Goal: Task Accomplishment & Management: Manage account settings

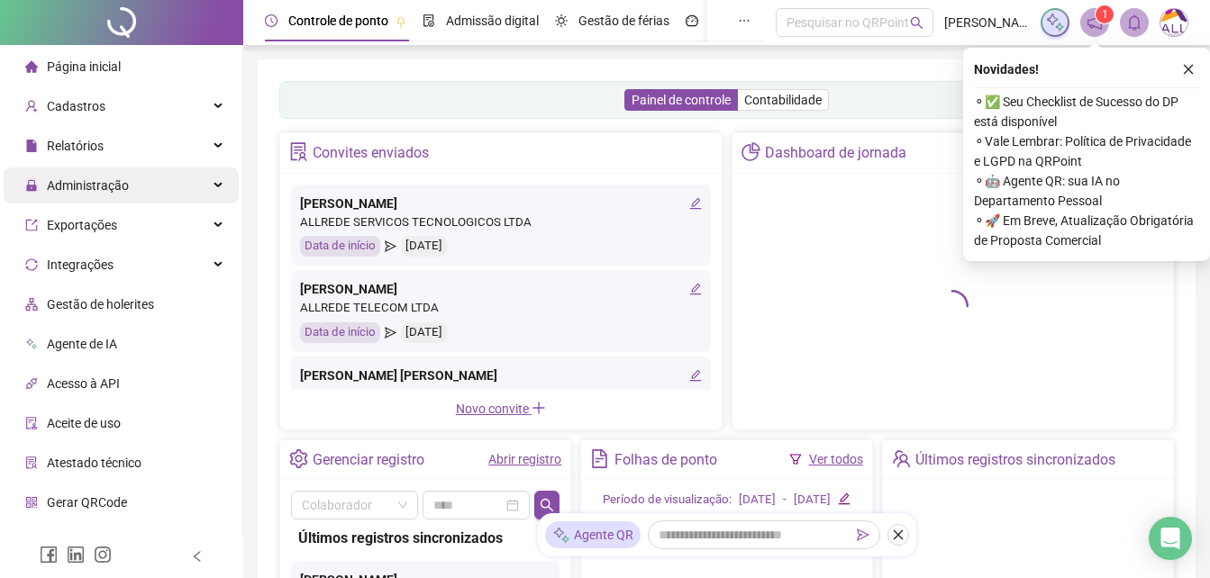
drag, startPoint x: 85, startPoint y: 189, endPoint x: 108, endPoint y: 201, distance: 26.2
click at [85, 188] on span "Administração" at bounding box center [88, 185] width 82 height 14
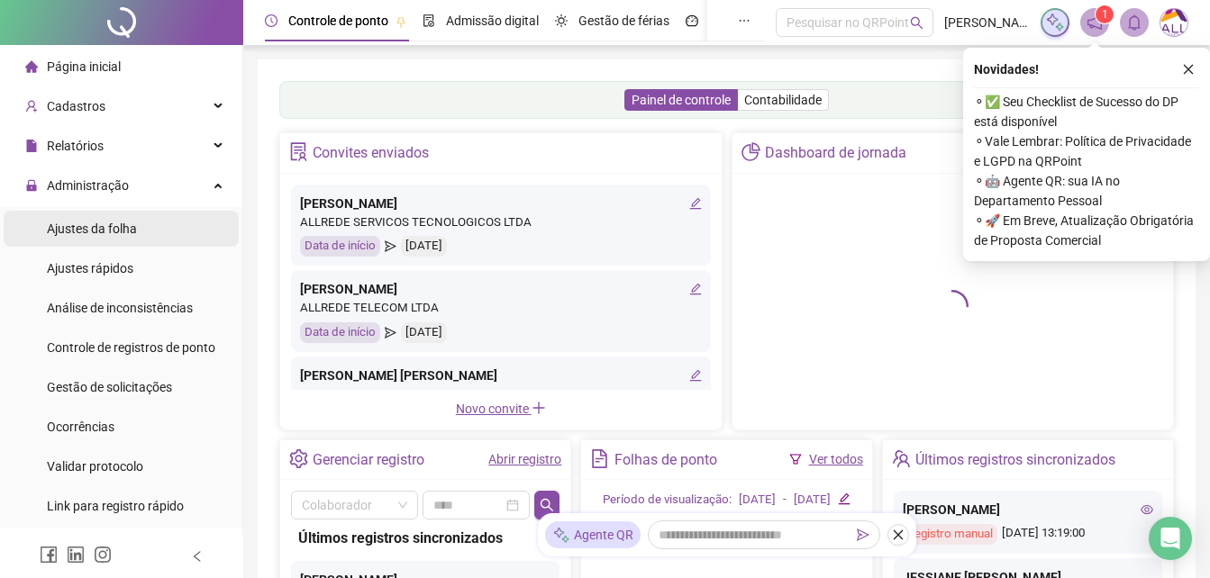
click at [91, 246] on div "Ajustes da folha" at bounding box center [92, 229] width 90 height 36
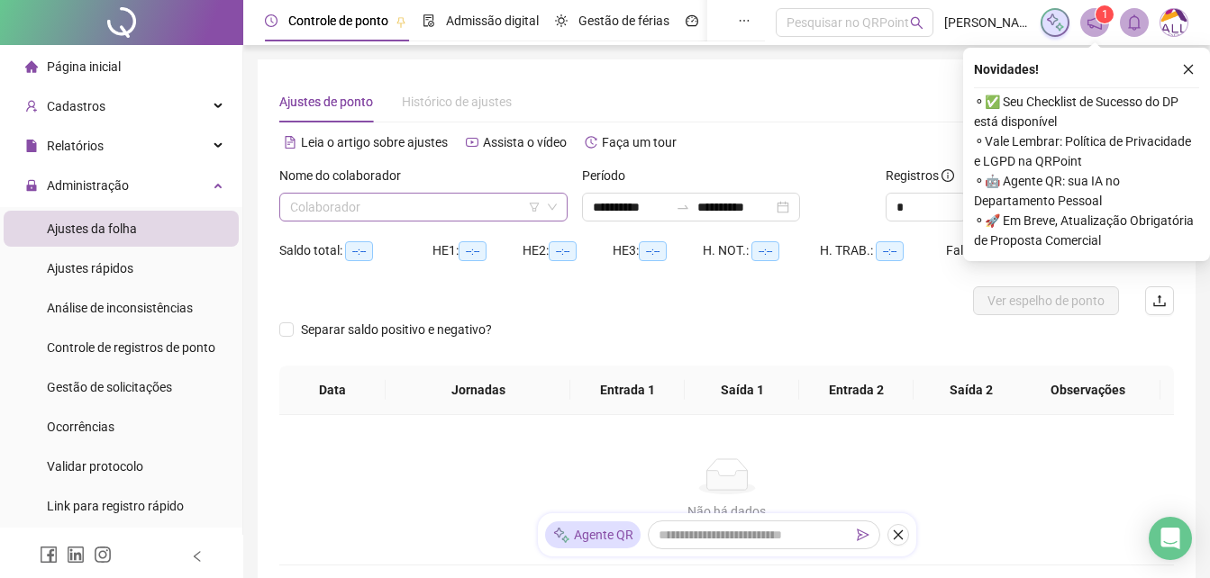
type input "**********"
click at [341, 207] on input "search" at bounding box center [415, 207] width 250 height 27
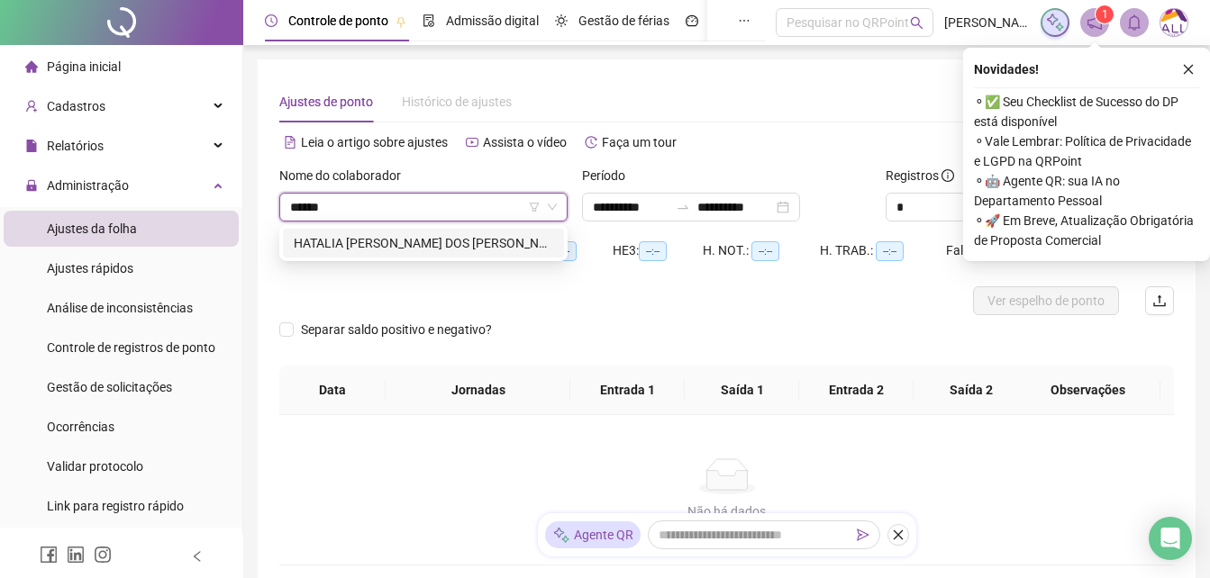
type input "*******"
drag, startPoint x: 357, startPoint y: 246, endPoint x: 383, endPoint y: 246, distance: 26.1
click at [357, 245] on div "HATALIA [PERSON_NAME] DOS [PERSON_NAME]" at bounding box center [423, 243] width 259 height 20
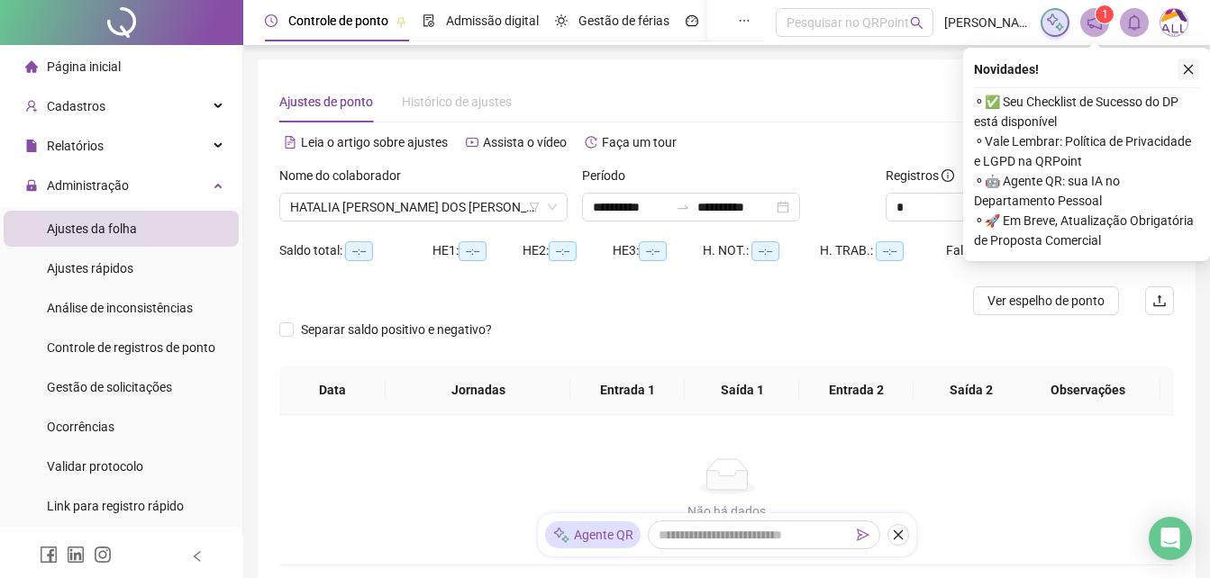
click at [1186, 72] on icon "close" at bounding box center [1188, 69] width 13 height 13
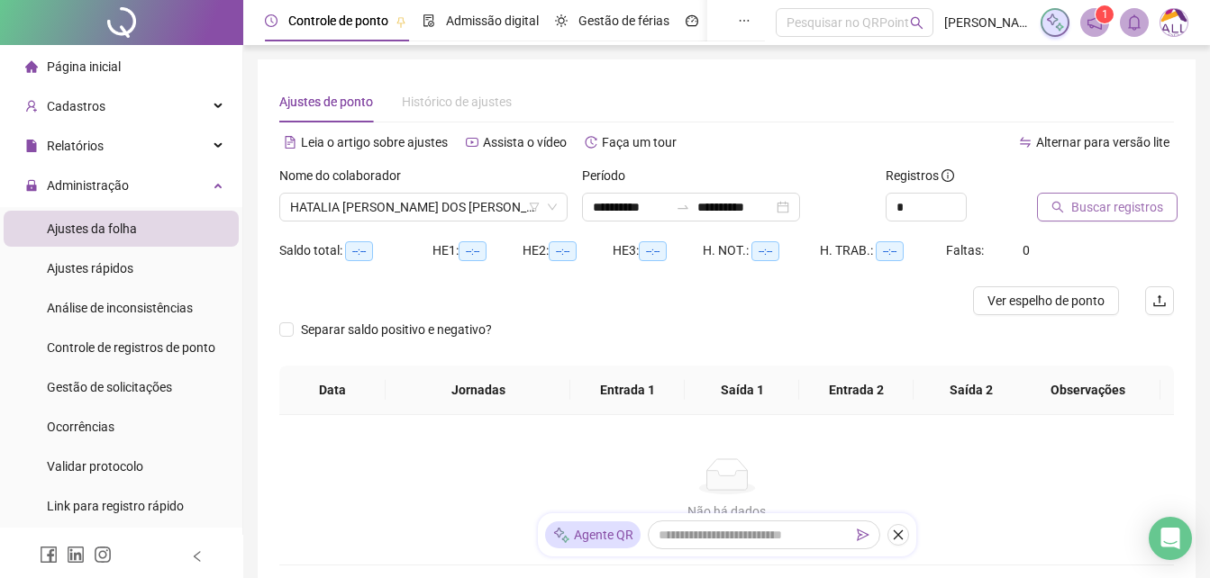
click at [1137, 202] on span "Buscar registros" at bounding box center [1117, 207] width 92 height 20
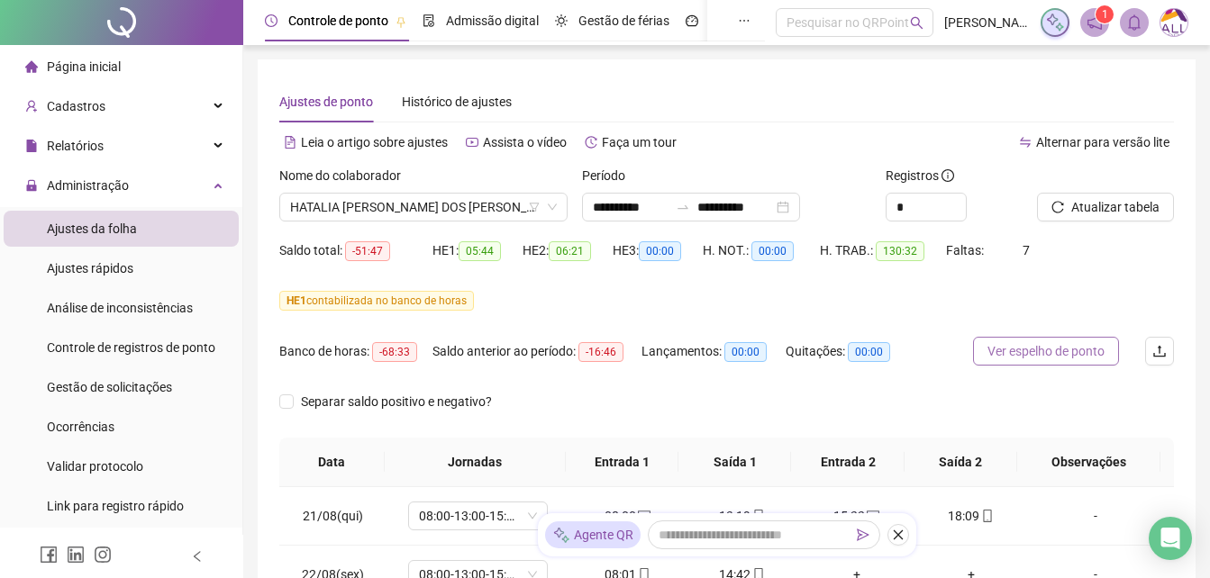
click at [1006, 351] on span "Ver espelho de ponto" at bounding box center [1045, 351] width 117 height 20
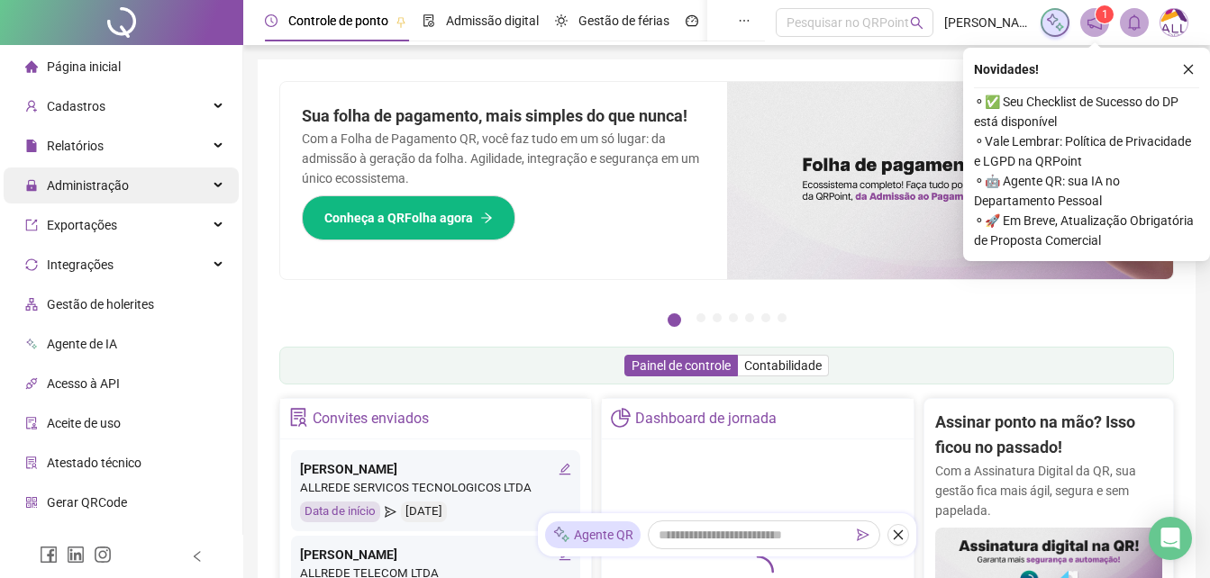
click at [66, 189] on span "Administração" at bounding box center [88, 185] width 82 height 14
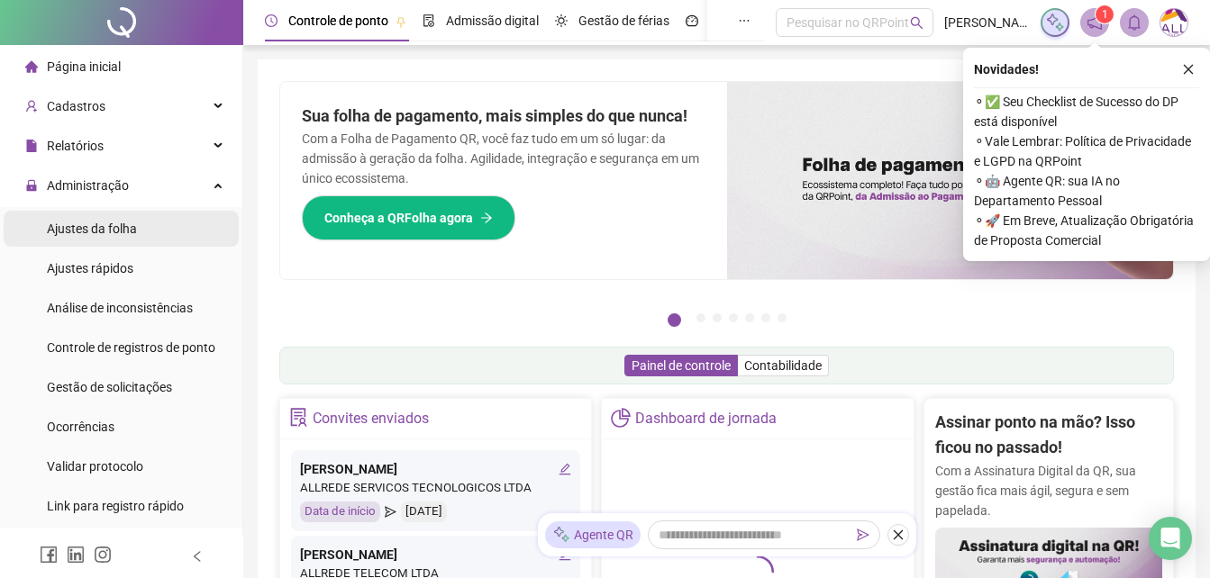
click at [149, 231] on li "Ajustes da folha" at bounding box center [121, 229] width 235 height 36
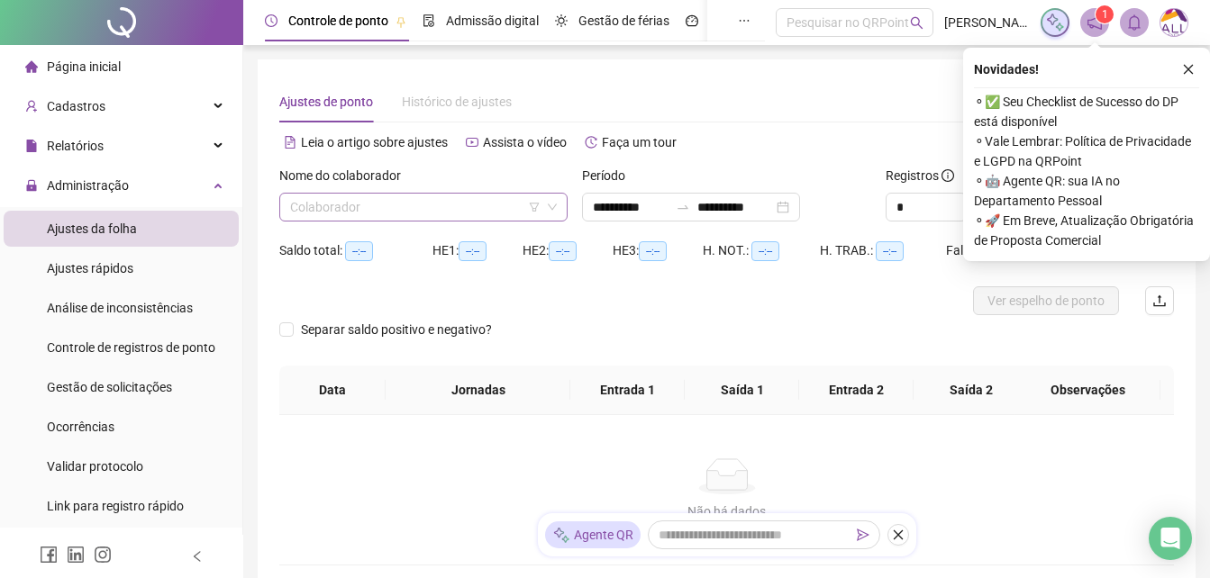
type input "**********"
click at [335, 214] on input "search" at bounding box center [415, 207] width 250 height 27
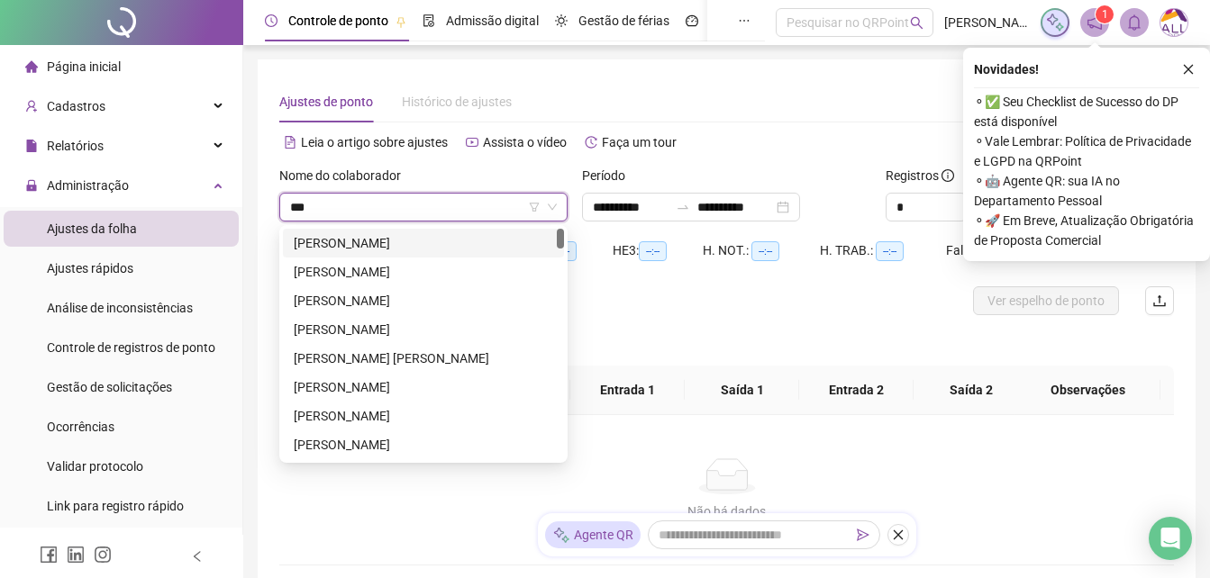
type input "****"
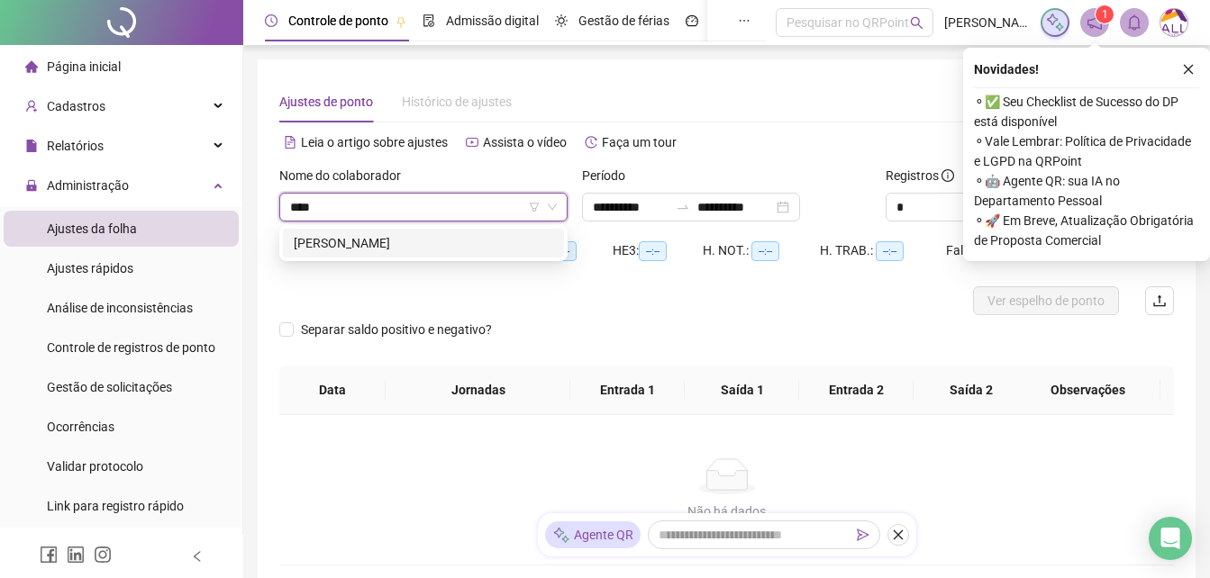
click at [324, 232] on div "HATALIA [PERSON_NAME] DOS [PERSON_NAME]" at bounding box center [423, 243] width 281 height 29
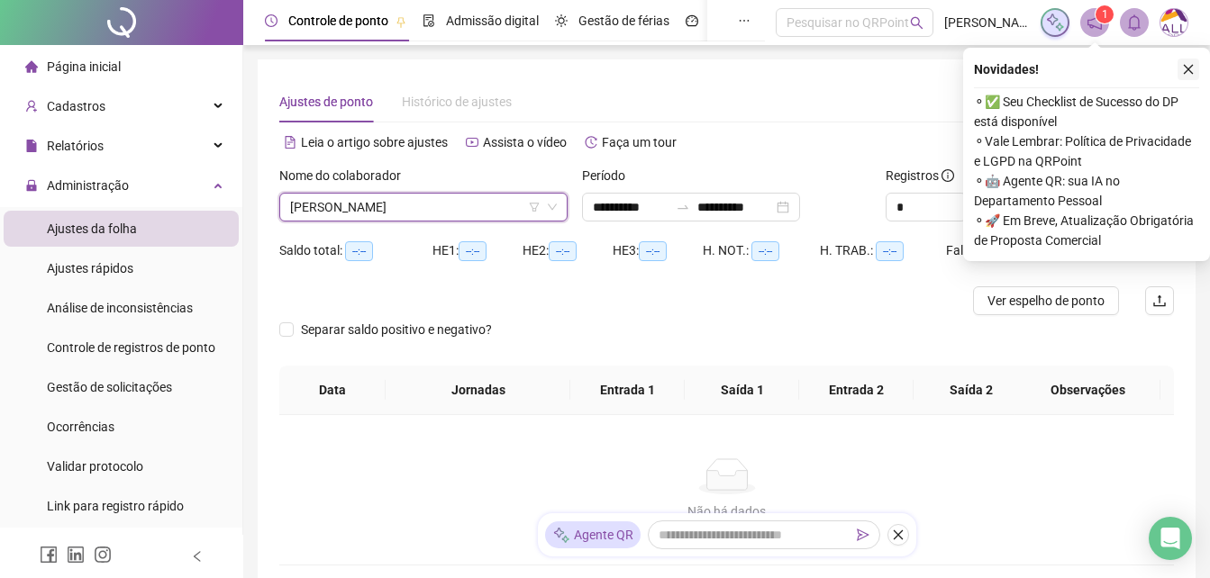
click at [1192, 65] on icon "close" at bounding box center [1188, 69] width 13 height 13
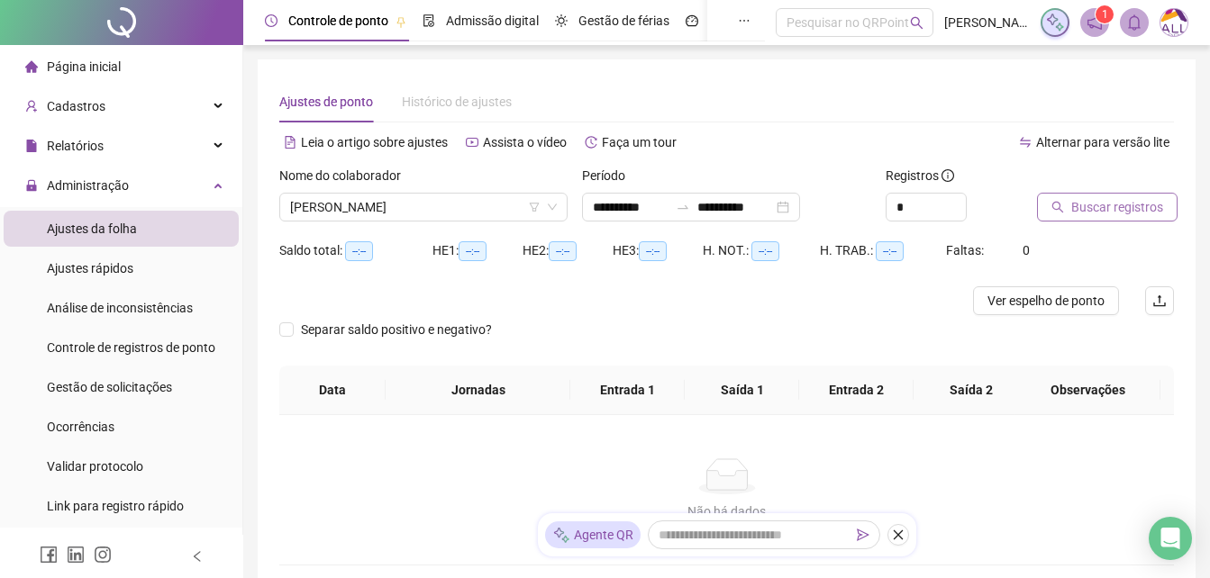
click at [1112, 213] on span "Buscar registros" at bounding box center [1117, 207] width 92 height 20
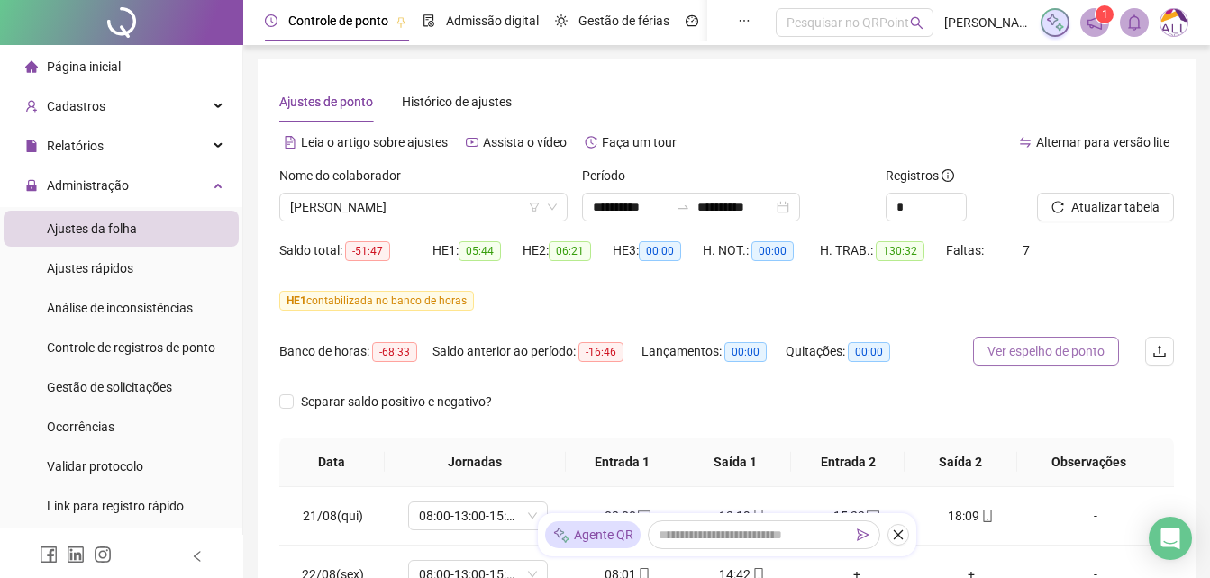
click at [981, 347] on button "Ver espelho de ponto" at bounding box center [1046, 351] width 146 height 29
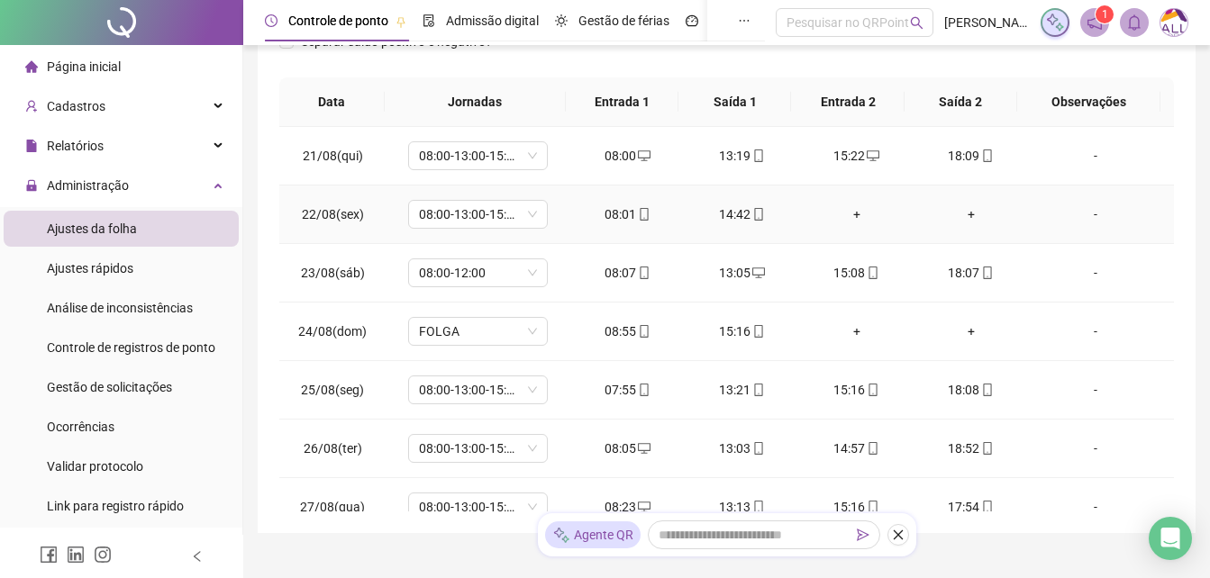
click at [846, 211] on div "+" at bounding box center [856, 214] width 86 height 20
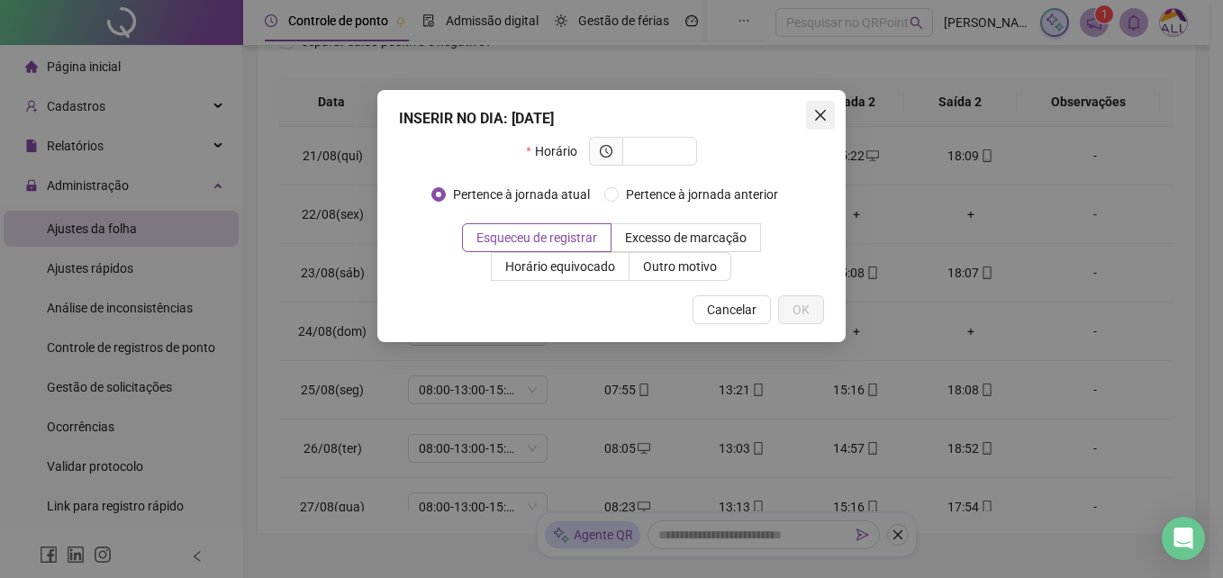
click at [809, 113] on span "Close" at bounding box center [820, 115] width 29 height 14
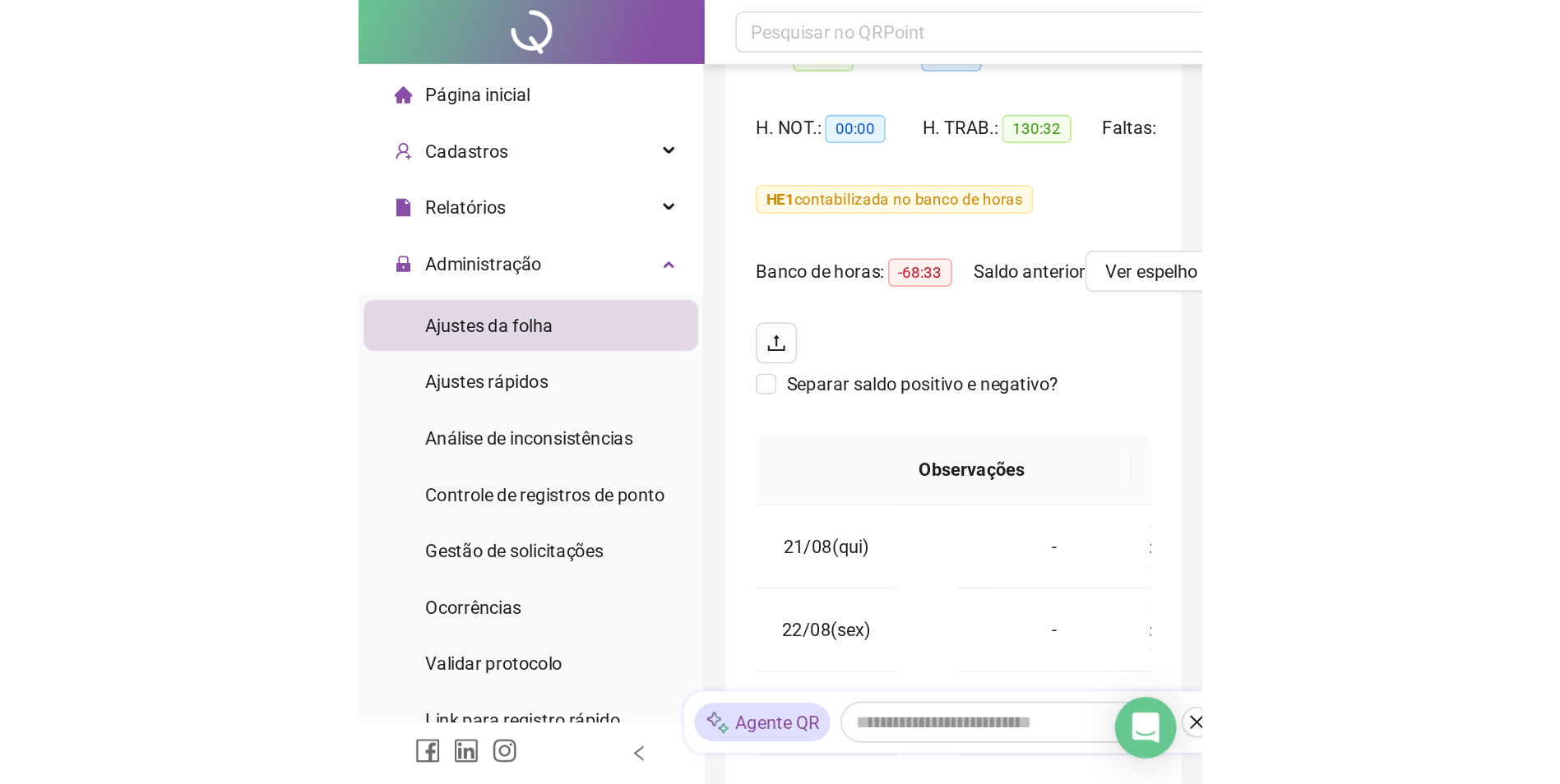
scroll to position [141, 0]
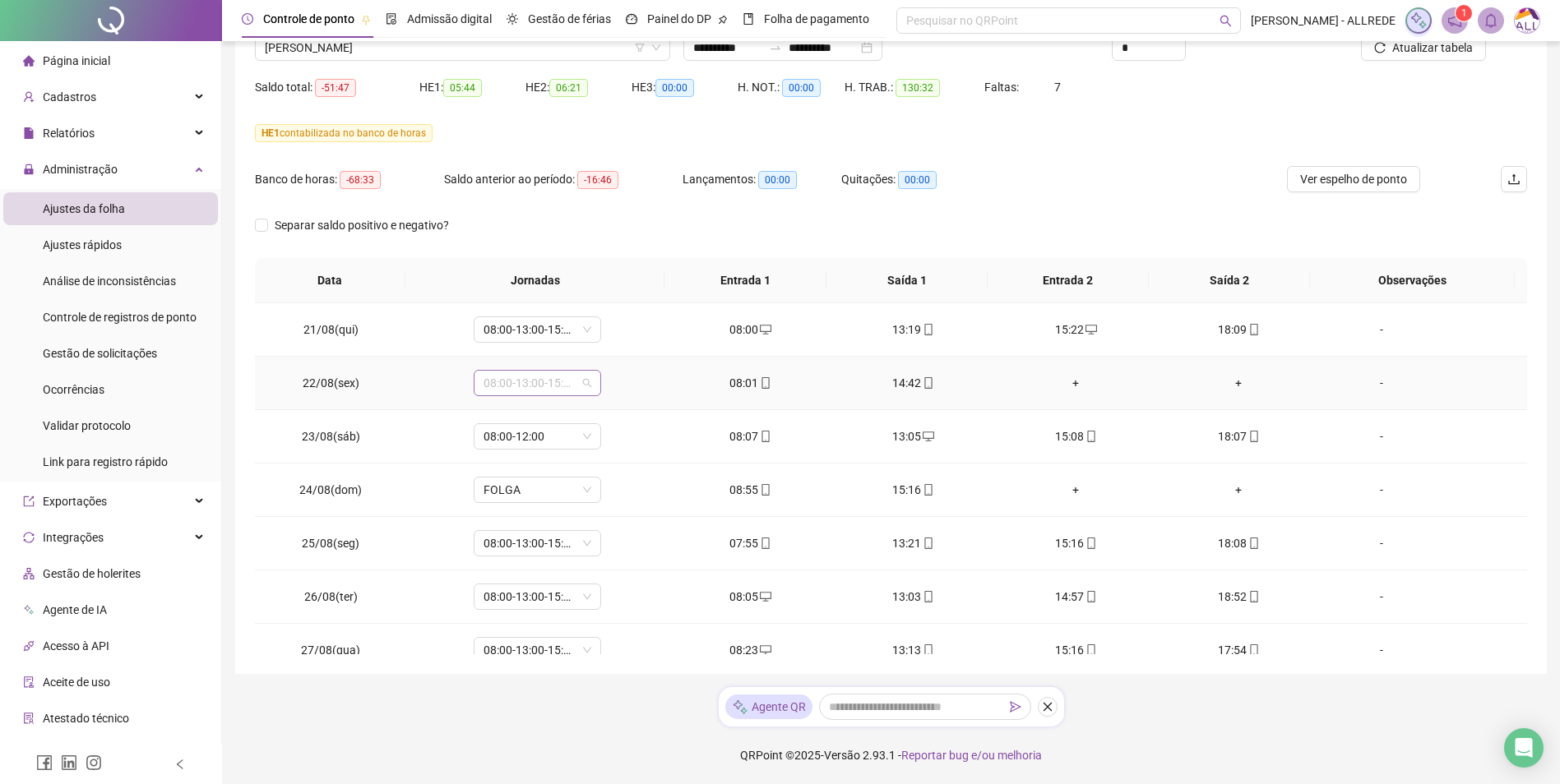
click at [498, 388] on span "08:00-13:00-15:00-18:00" at bounding box center [538, 382] width 108 height 25
click at [543, 527] on div "Folga compensatória" at bounding box center [563, 546] width 139 height 18
click at [565, 342] on span "Não" at bounding box center [572, 340] width 21 height 18
click at [1065, 381] on div "+" at bounding box center [1075, 383] width 137 height 18
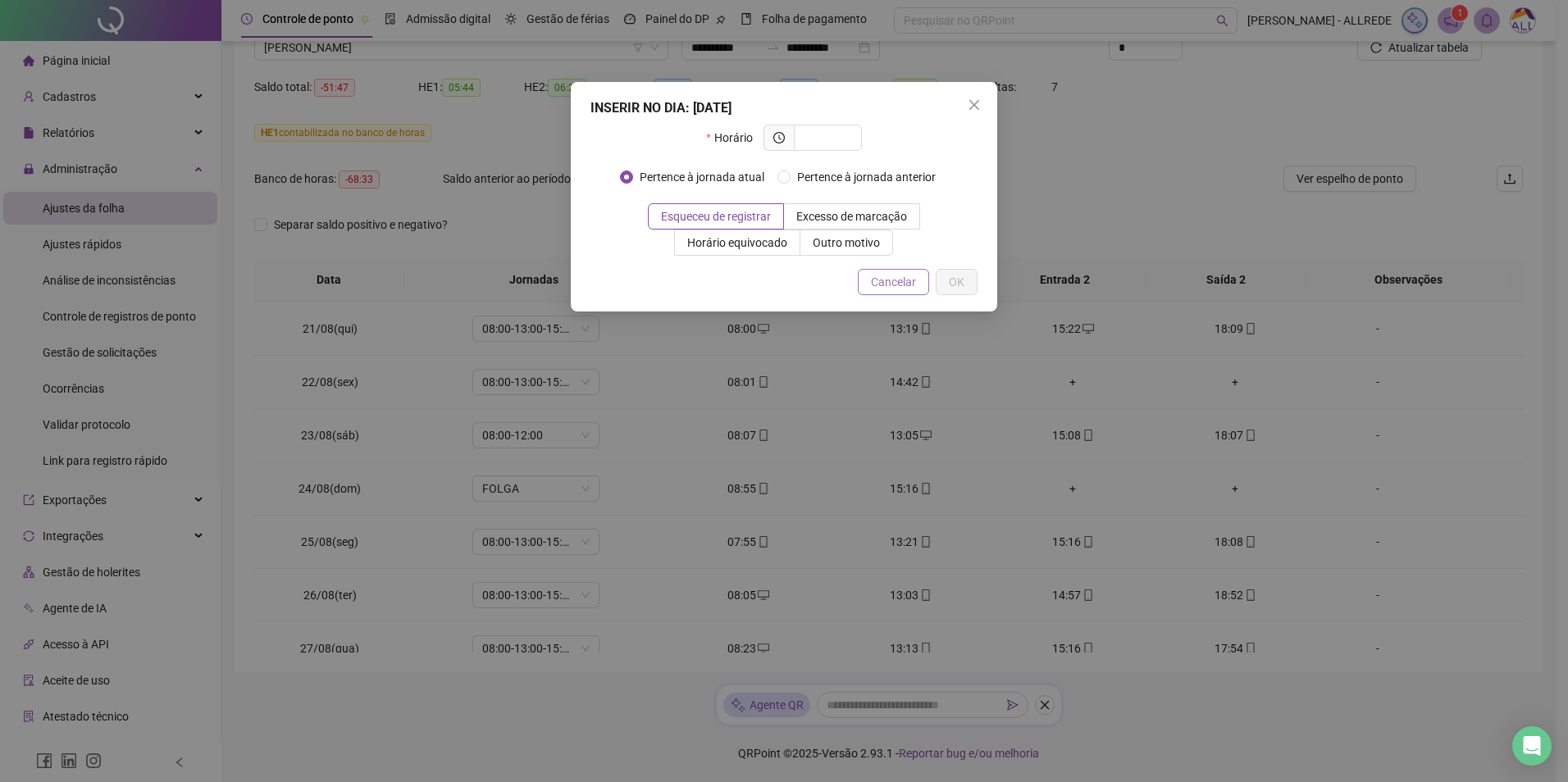
click at [893, 279] on span "Cancelar" at bounding box center [894, 282] width 46 height 18
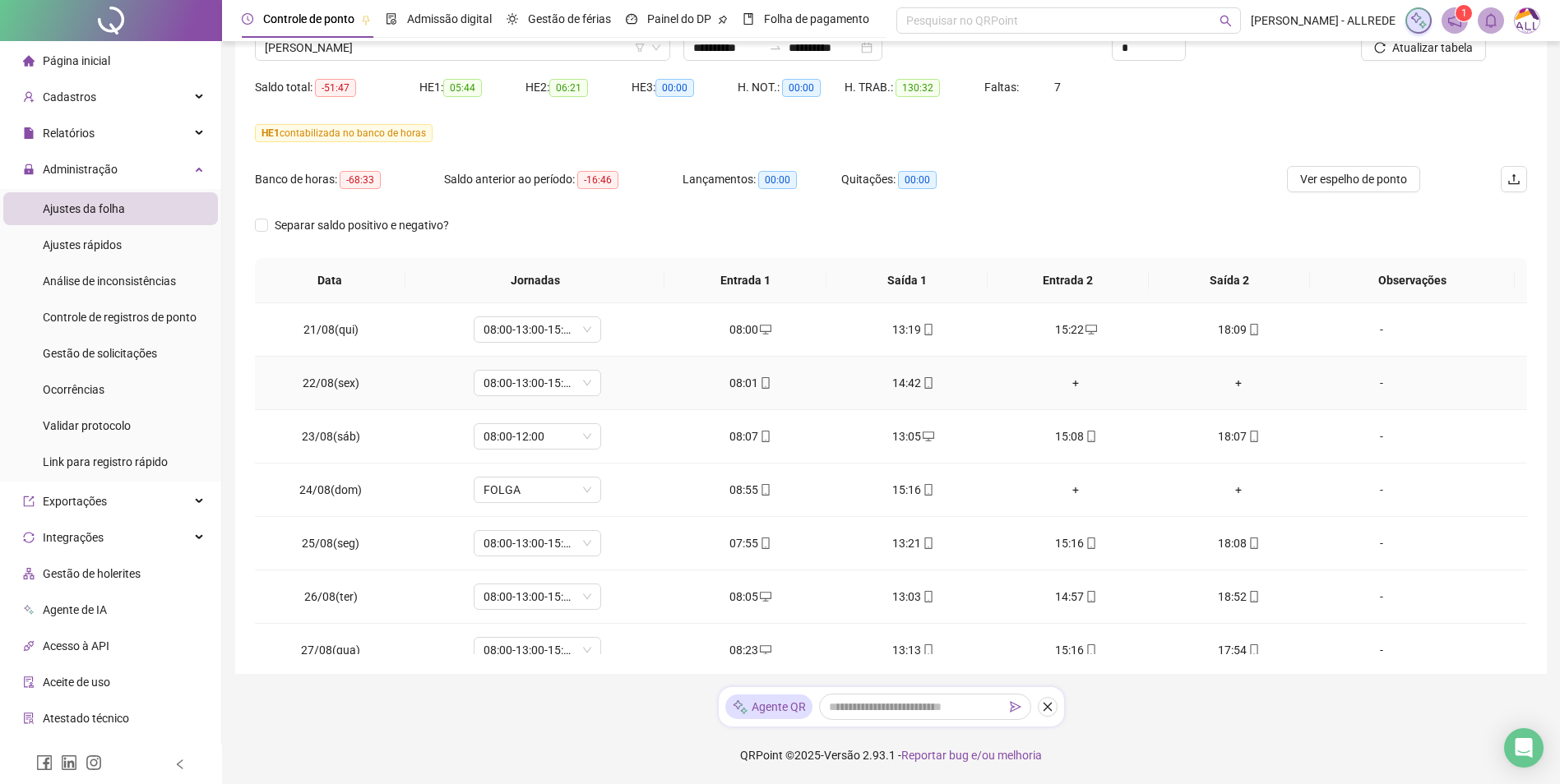
click at [1115, 380] on div "-" at bounding box center [1381, 383] width 97 height 18
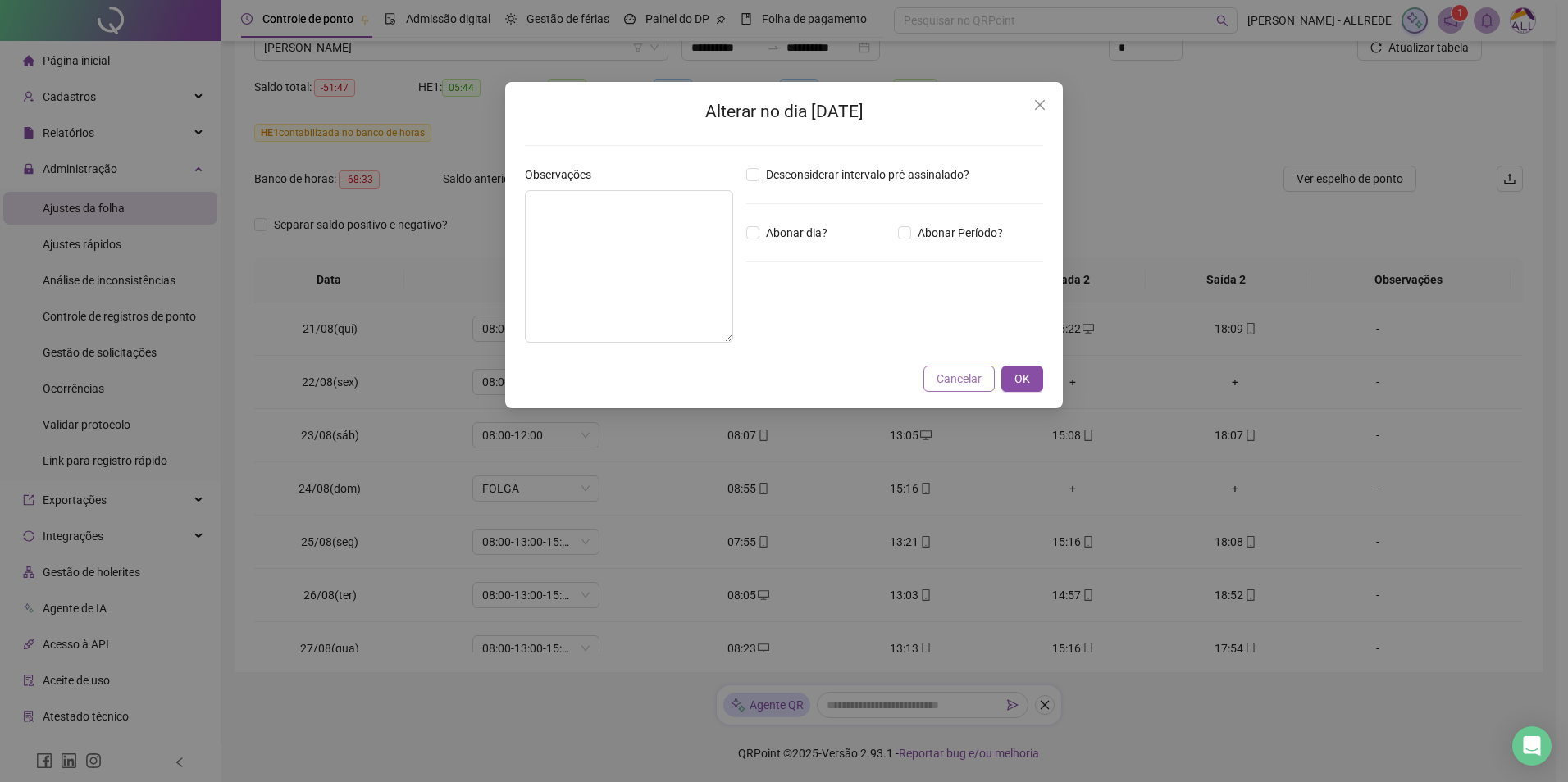
click at [963, 383] on span "Cancelar" at bounding box center [960, 379] width 46 height 18
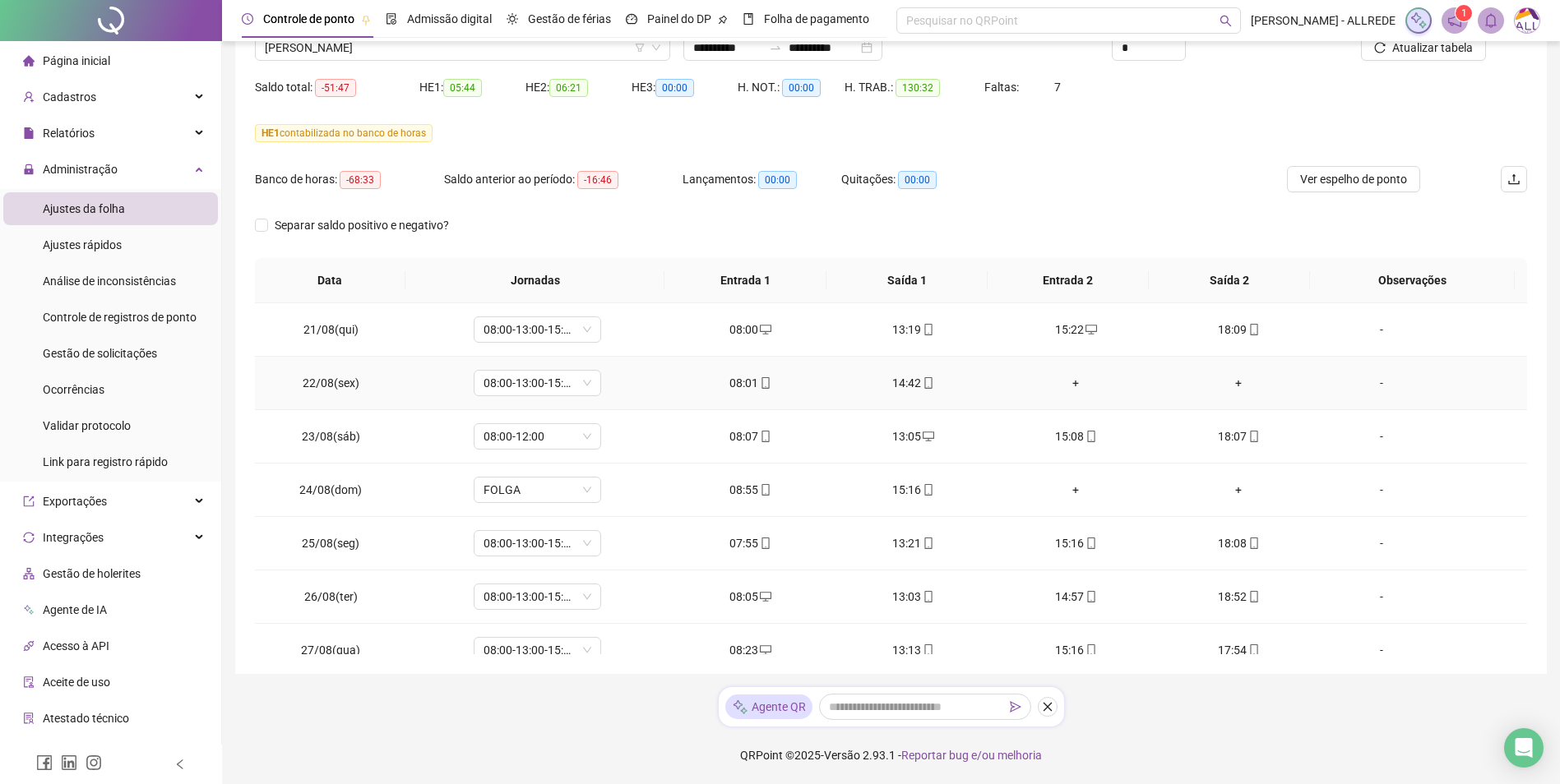
click at [1115, 388] on div "-" at bounding box center [1381, 383] width 97 height 18
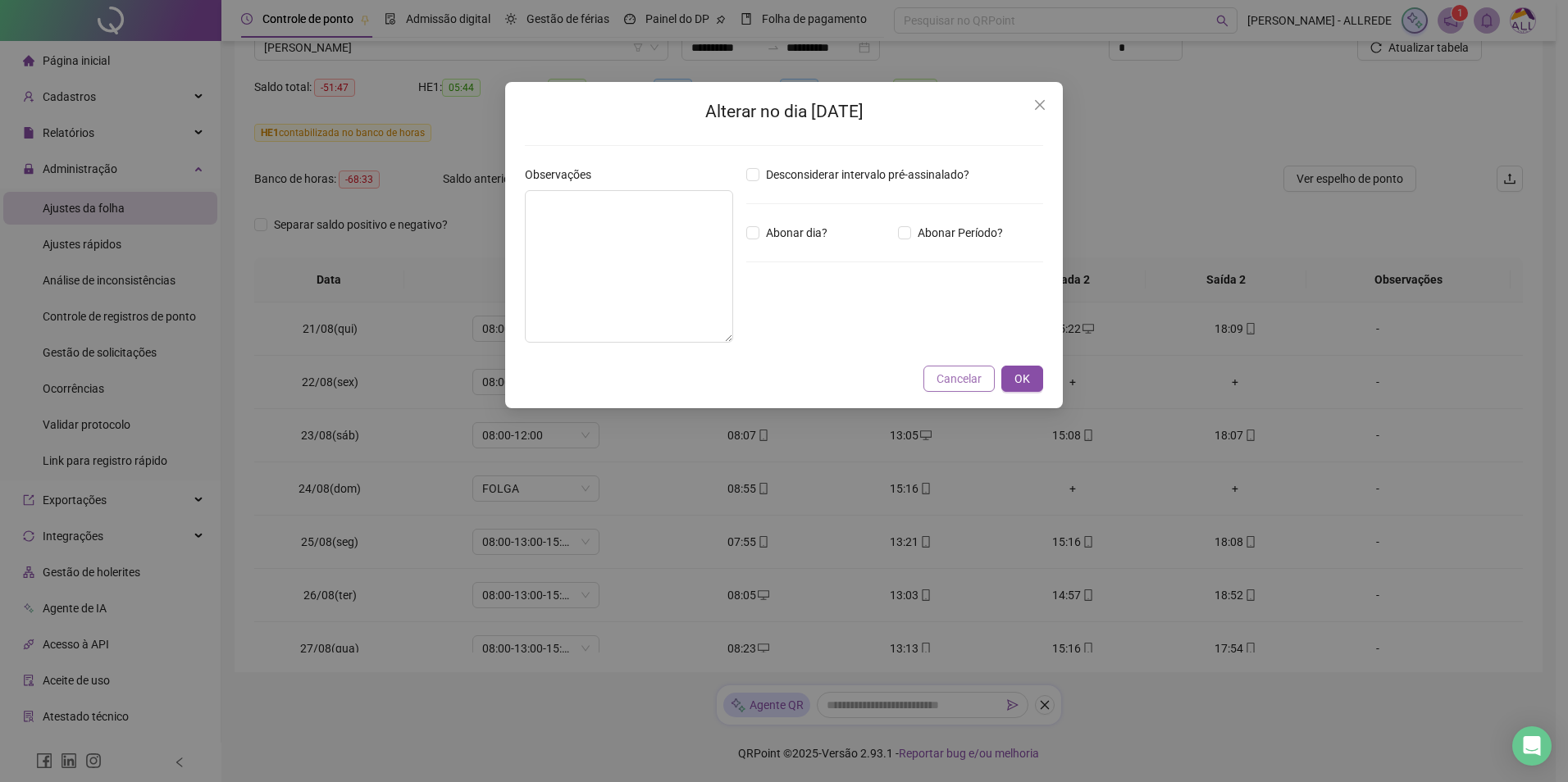
click at [951, 384] on span "Cancelar" at bounding box center [960, 379] width 46 height 18
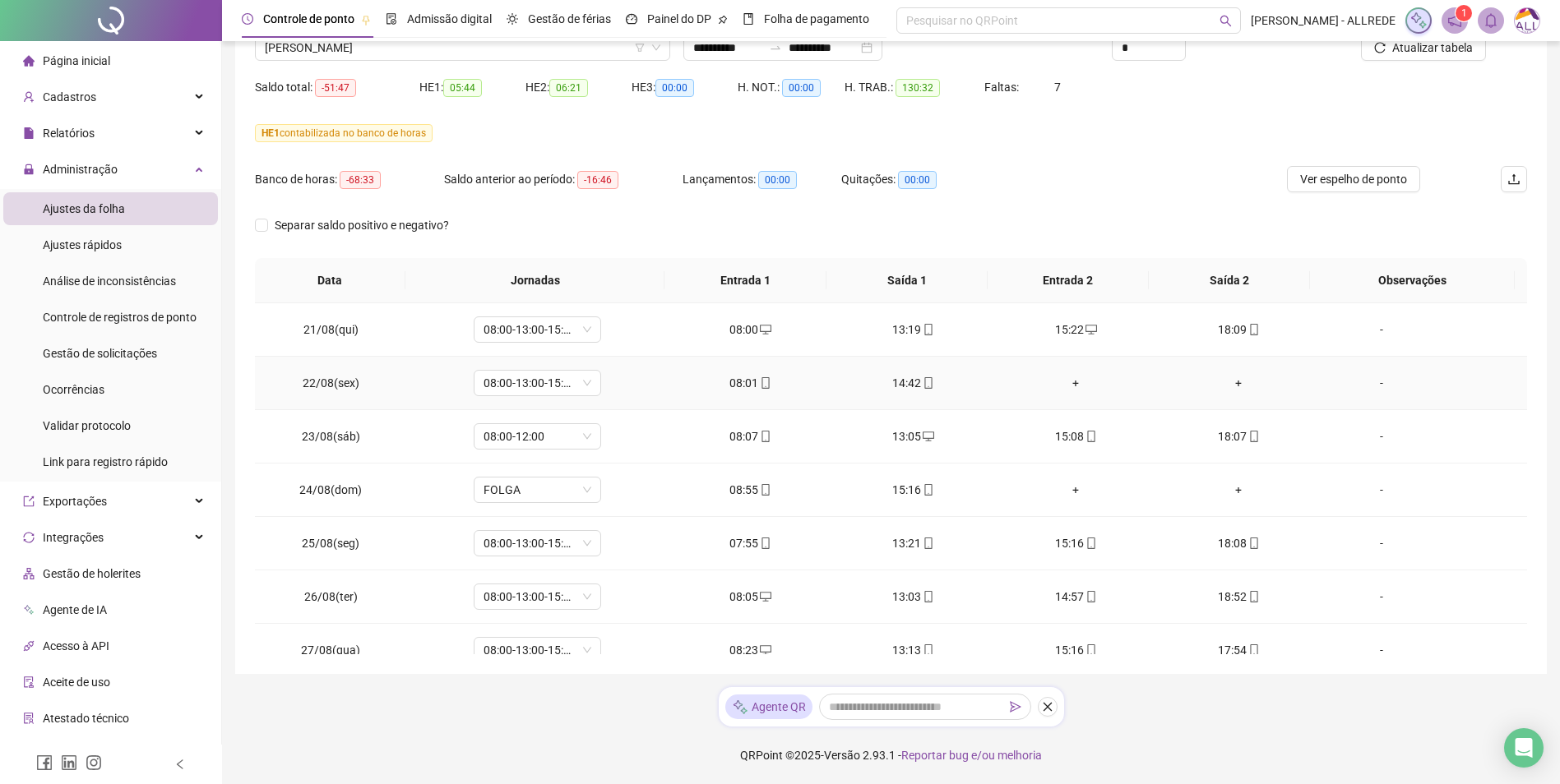
drag, startPoint x: 872, startPoint y: 403, endPoint x: 1157, endPoint y: 256, distance: 320.7
click at [1115, 256] on div "Separar saldo positivo e negativo?" at bounding box center [890, 235] width 1272 height 46
click at [1115, 382] on div "-" at bounding box center [1381, 383] width 97 height 18
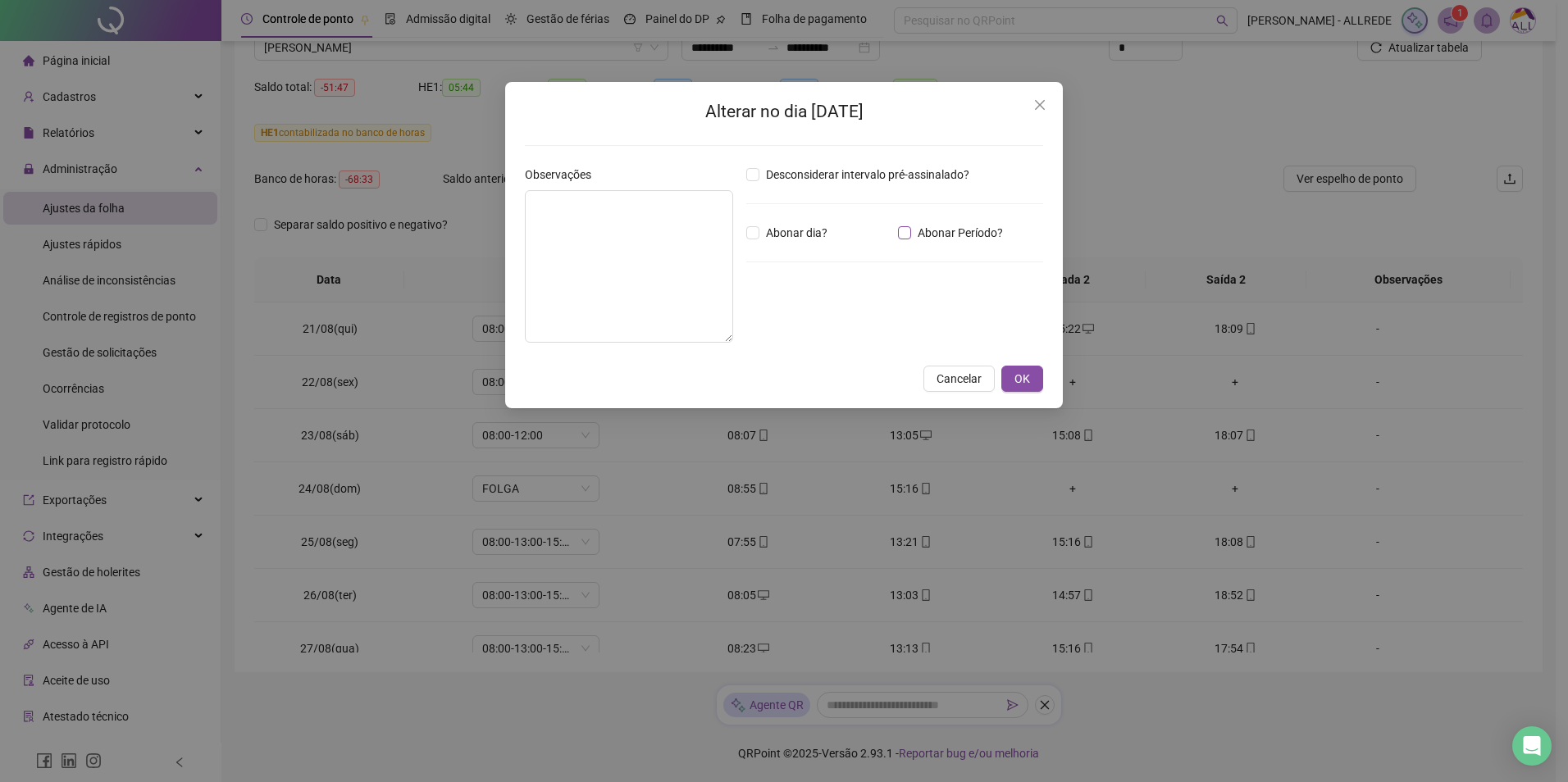
click at [915, 236] on span "Abonar Período?" at bounding box center [961, 233] width 98 height 18
drag, startPoint x: 820, startPoint y: 320, endPoint x: 695, endPoint y: 298, distance: 126.9
click at [695, 298] on div "Observações Desconsiderar intervalo pré-assinalado? Abonar dia? Abonar Período?…" at bounding box center [784, 260] width 532 height 190
click at [954, 383] on span "Cancelar" at bounding box center [960, 379] width 46 height 18
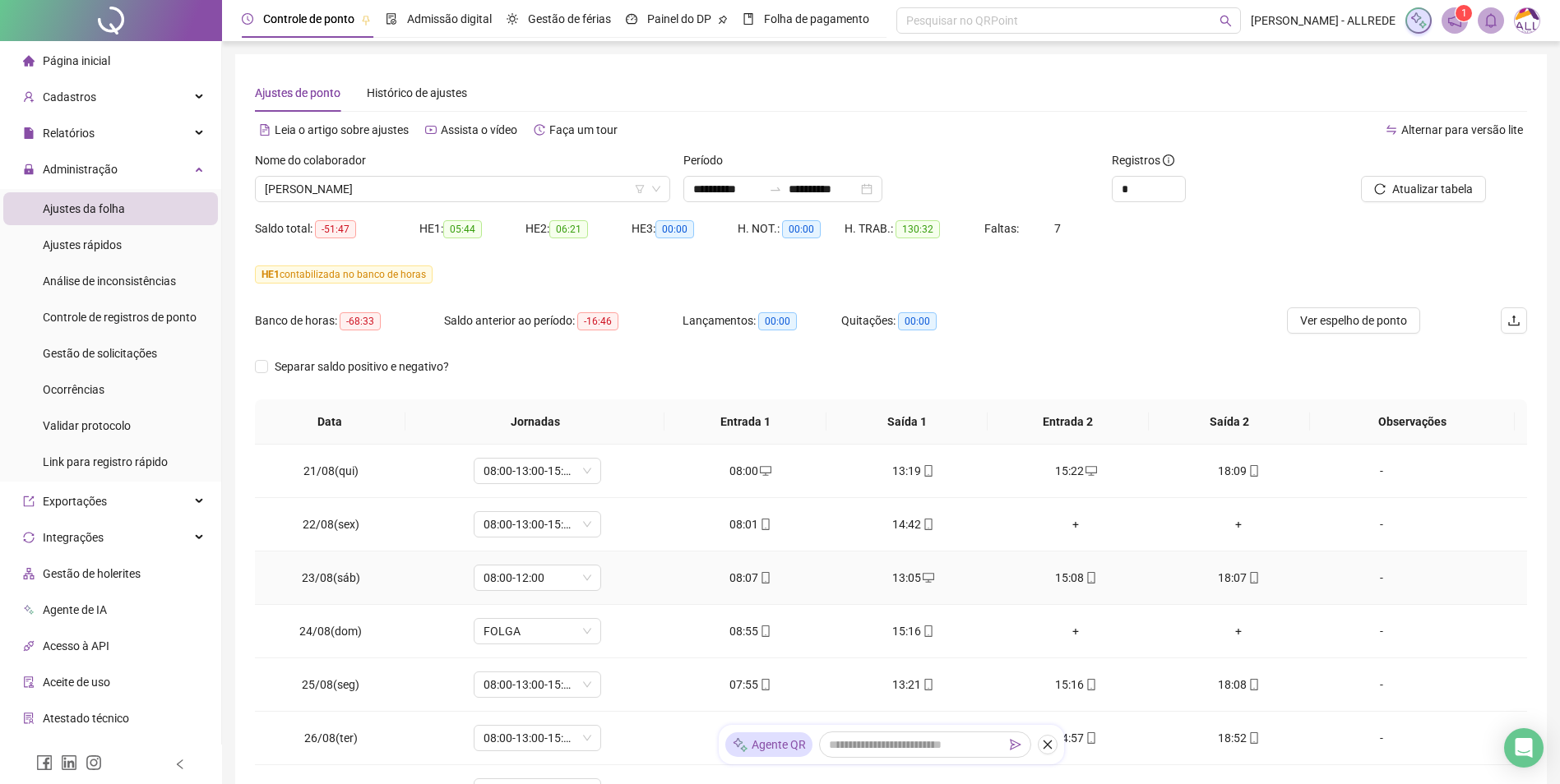
scroll to position [82, 0]
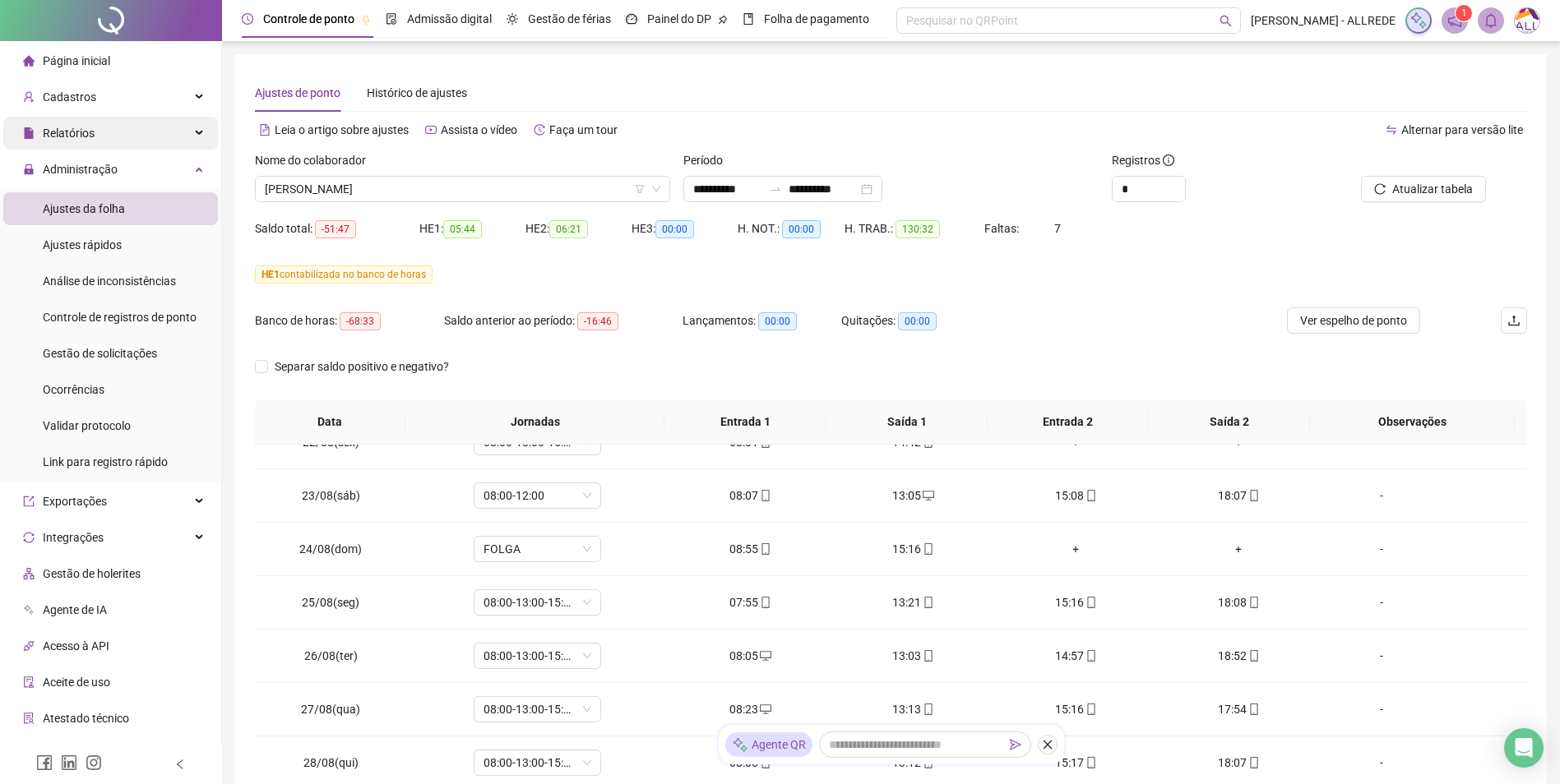
click at [91, 131] on span "Relatórios" at bounding box center [68, 133] width 52 height 13
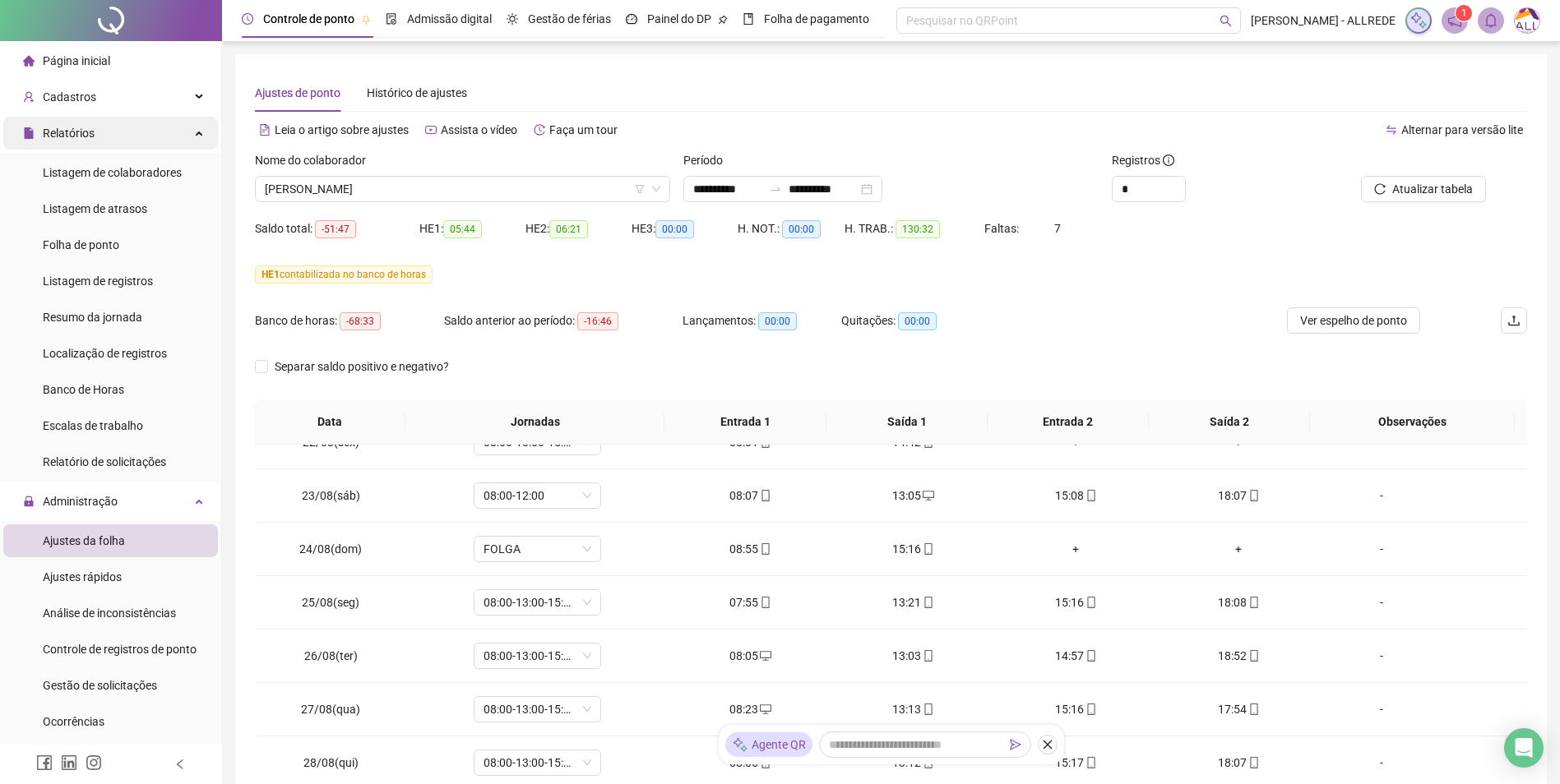
click at [91, 131] on span "Relatórios" at bounding box center [68, 133] width 52 height 13
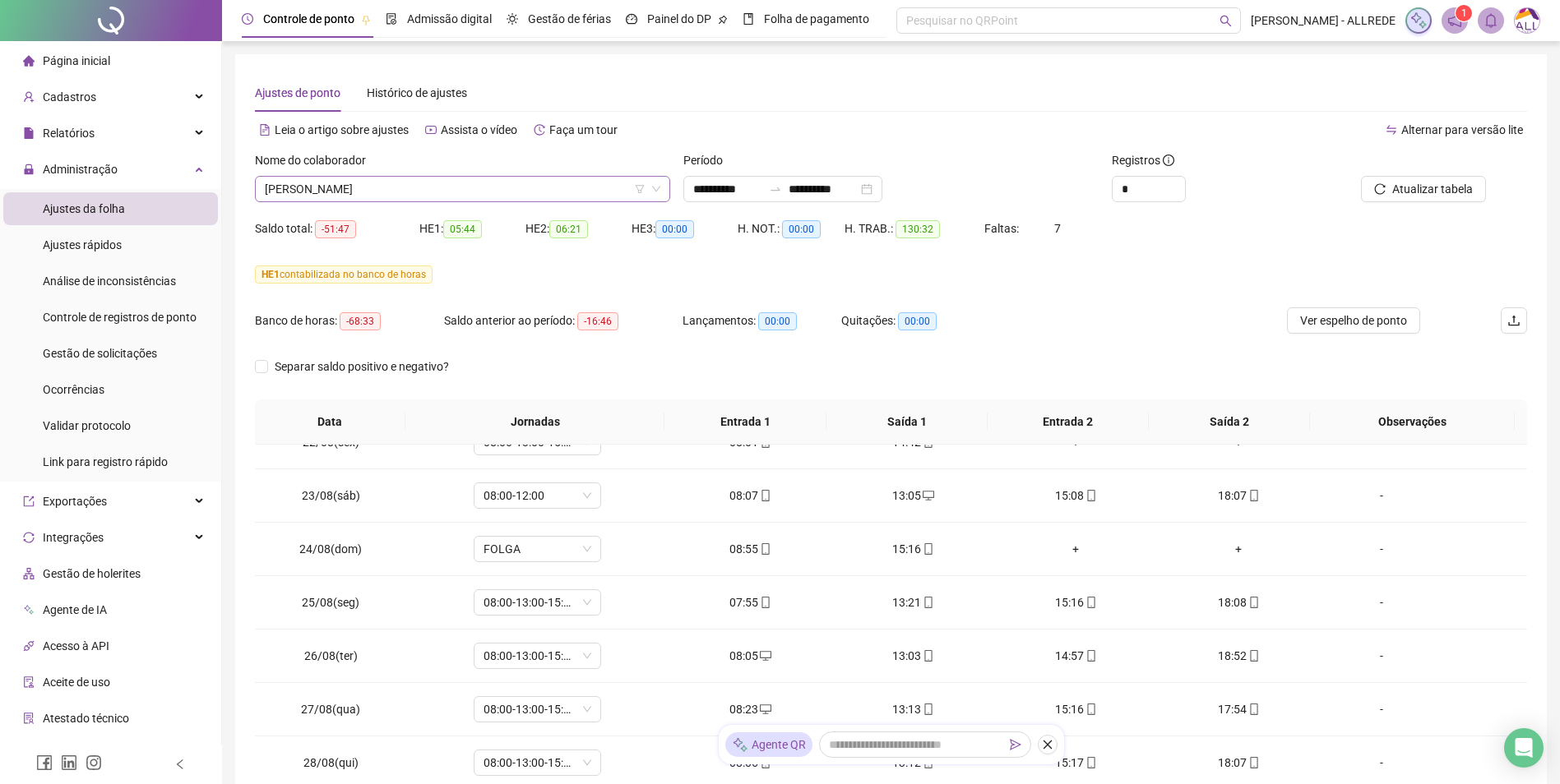
click at [344, 191] on span "HATALIA [PERSON_NAME] DOS [PERSON_NAME]" at bounding box center [462, 189] width 395 height 25
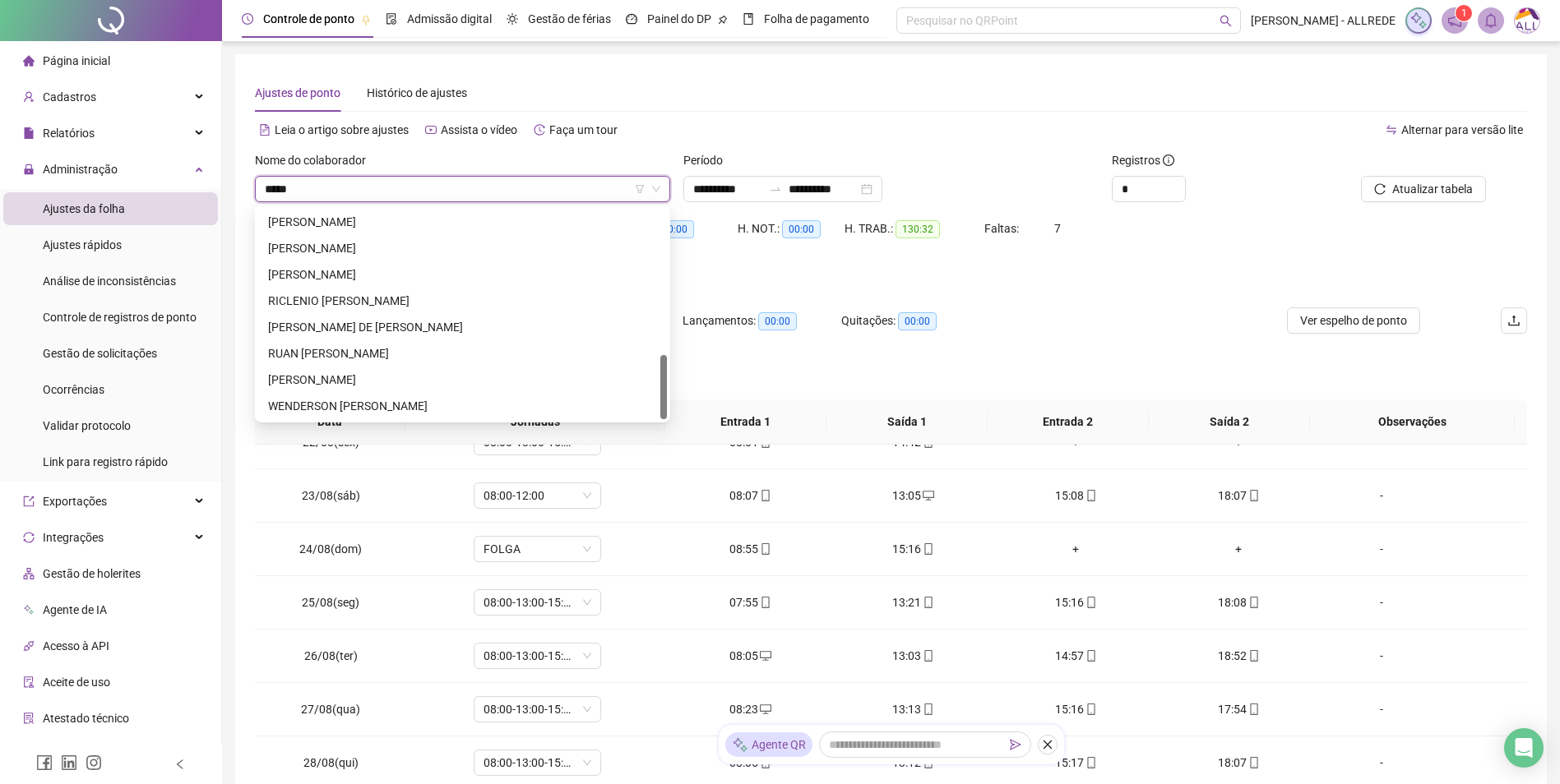
scroll to position [0, 0]
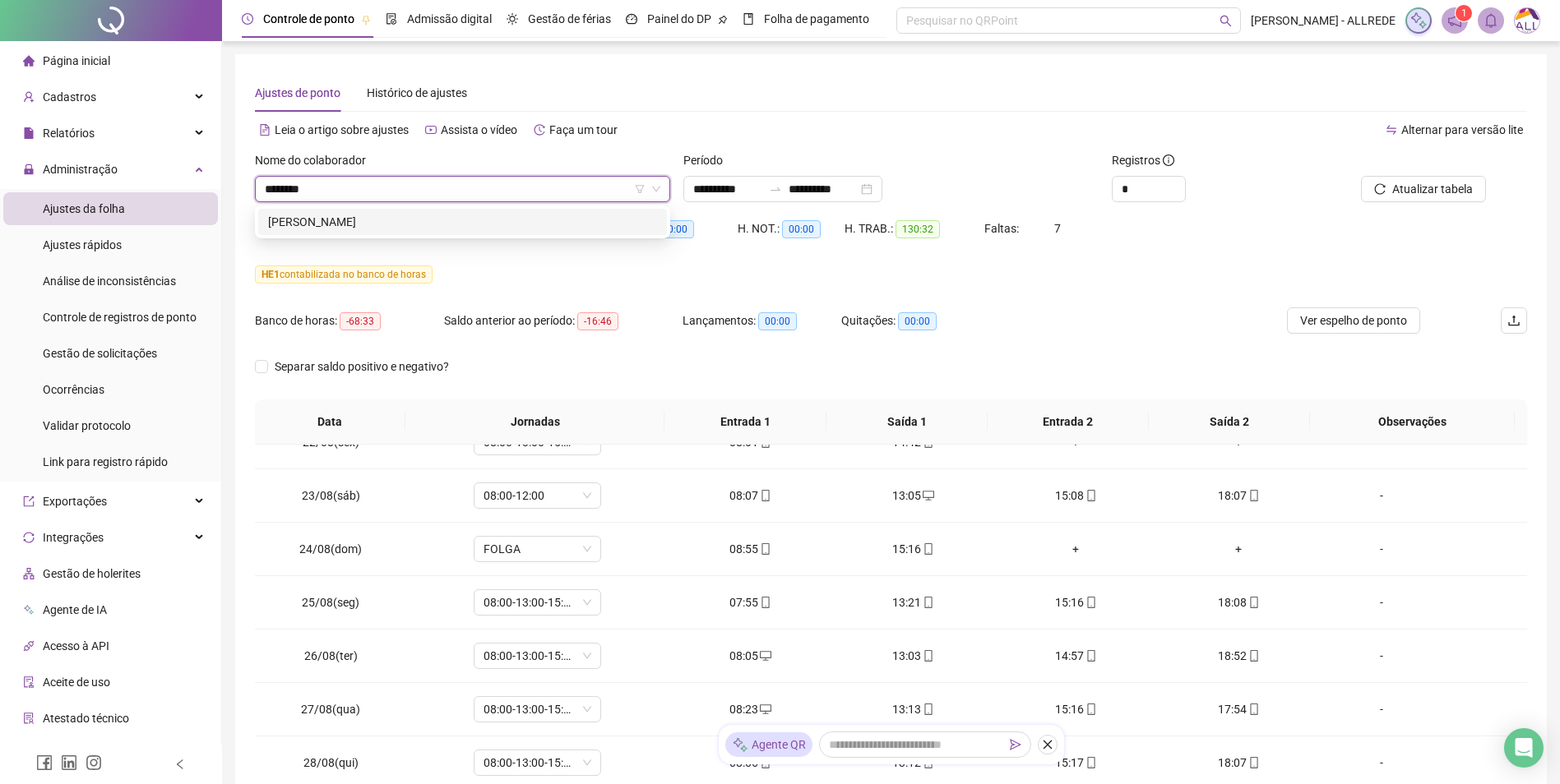
type input "*********"
click at [330, 221] on div "CARLA DIAS DOS SANTOS" at bounding box center [463, 222] width 389 height 18
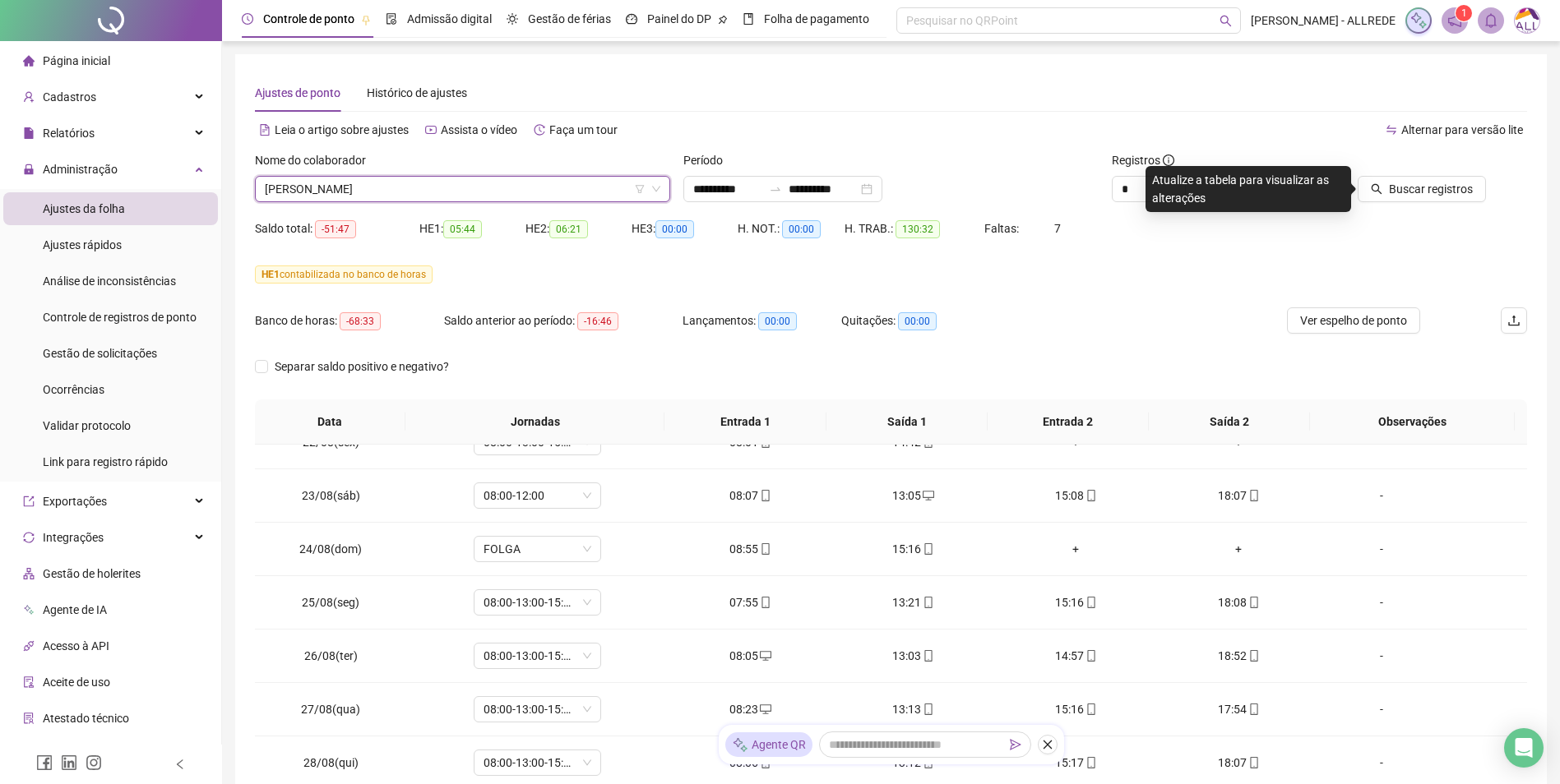
click at [838, 175] on div "Período" at bounding box center [891, 163] width 415 height 25
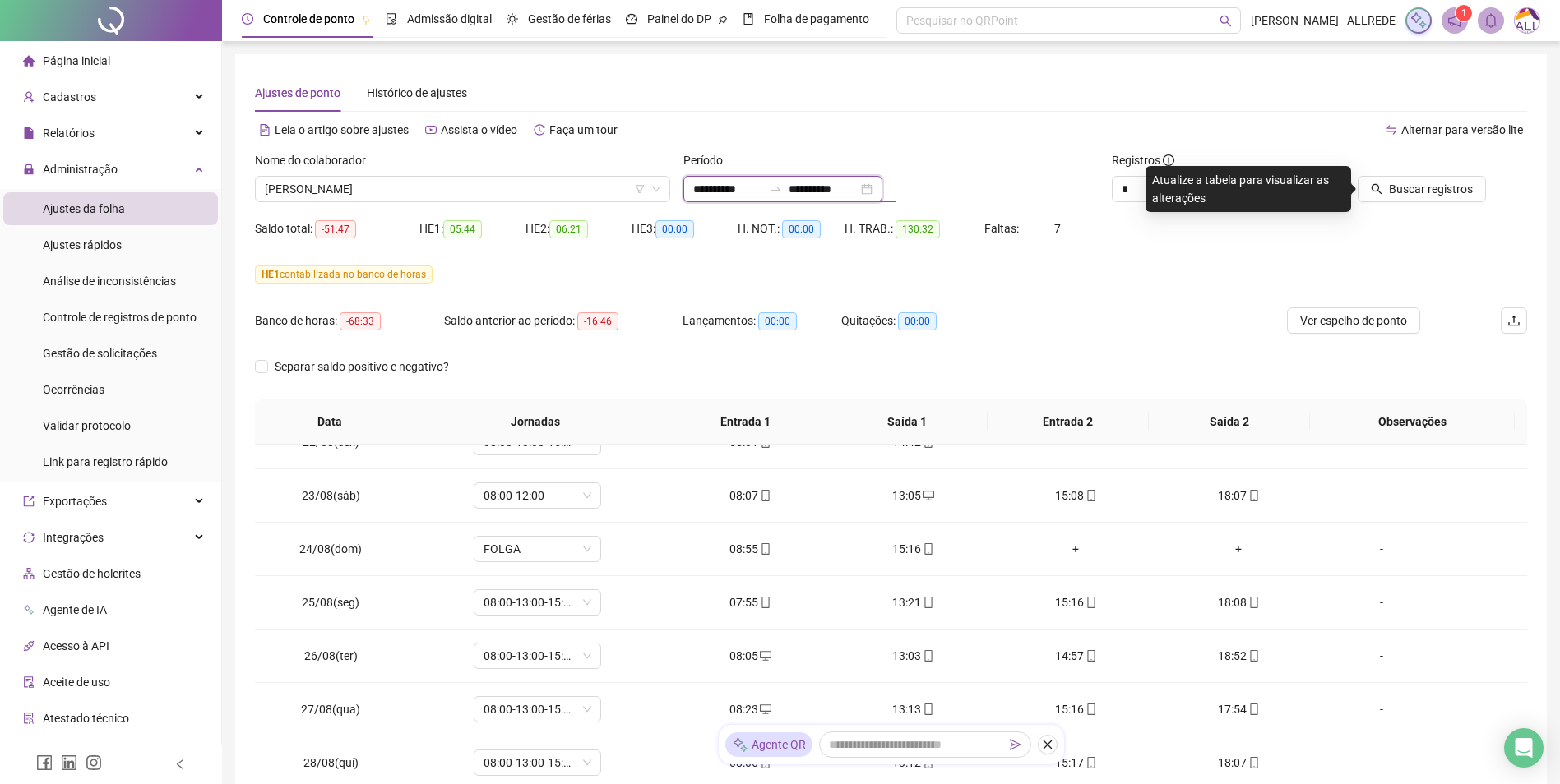
click at [854, 190] on input "**********" at bounding box center [823, 189] width 69 height 18
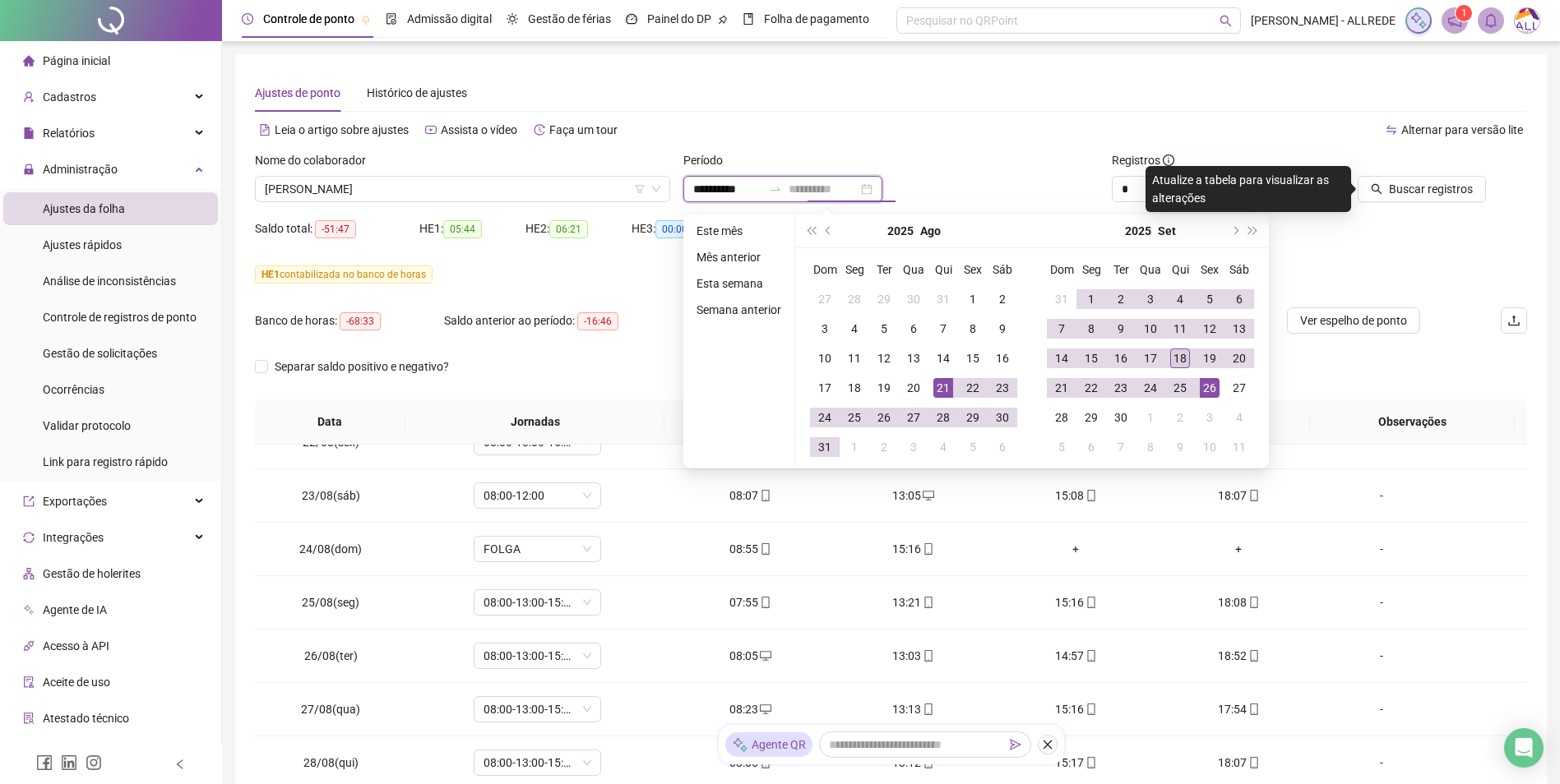
type input "**********"
click at [1115, 359] on div "18" at bounding box center [1180, 359] width 20 height 20
type input "**********"
click at [1115, 198] on button "Buscar registros" at bounding box center [1421, 189] width 129 height 26
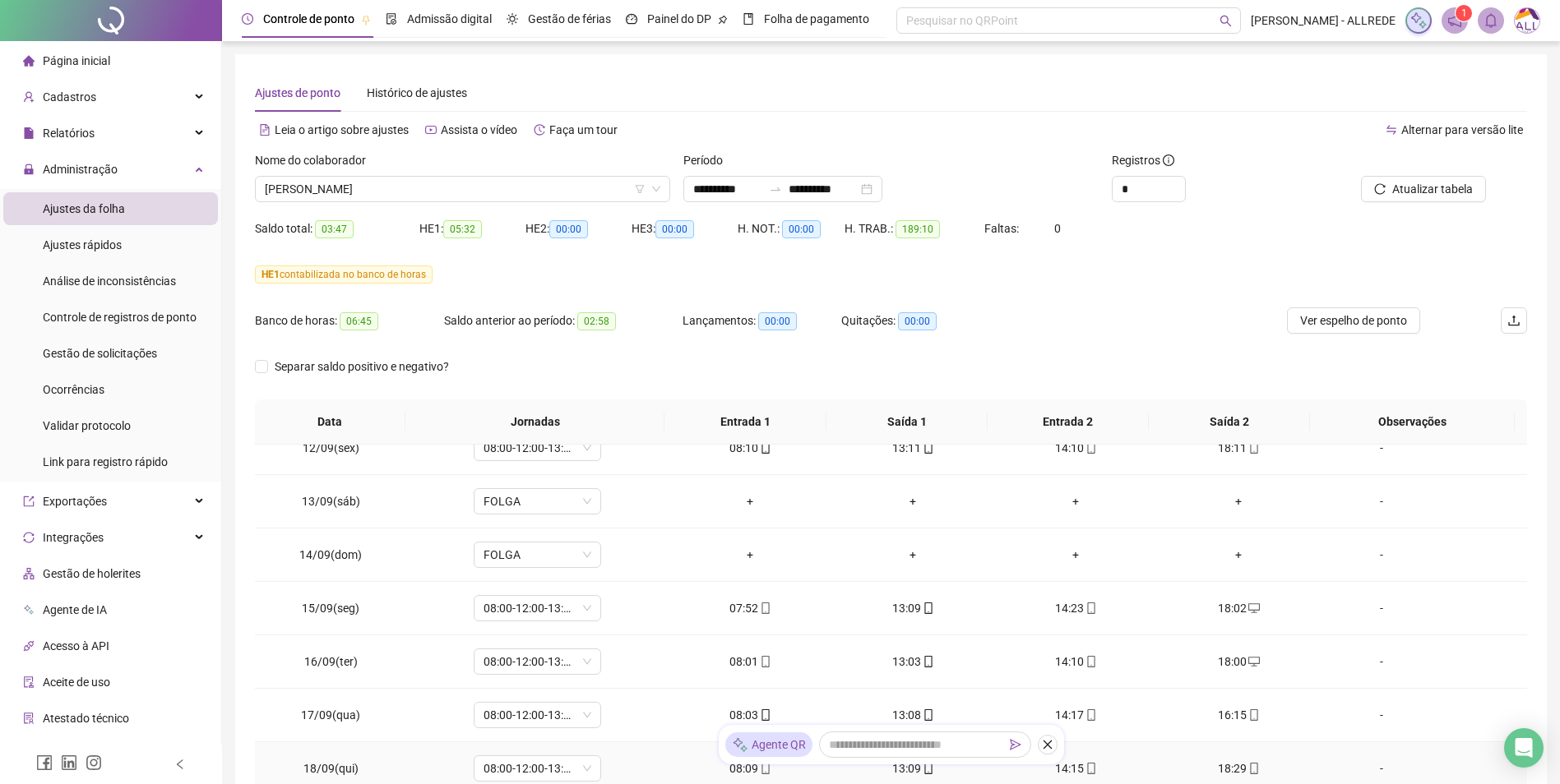
scroll to position [141, 0]
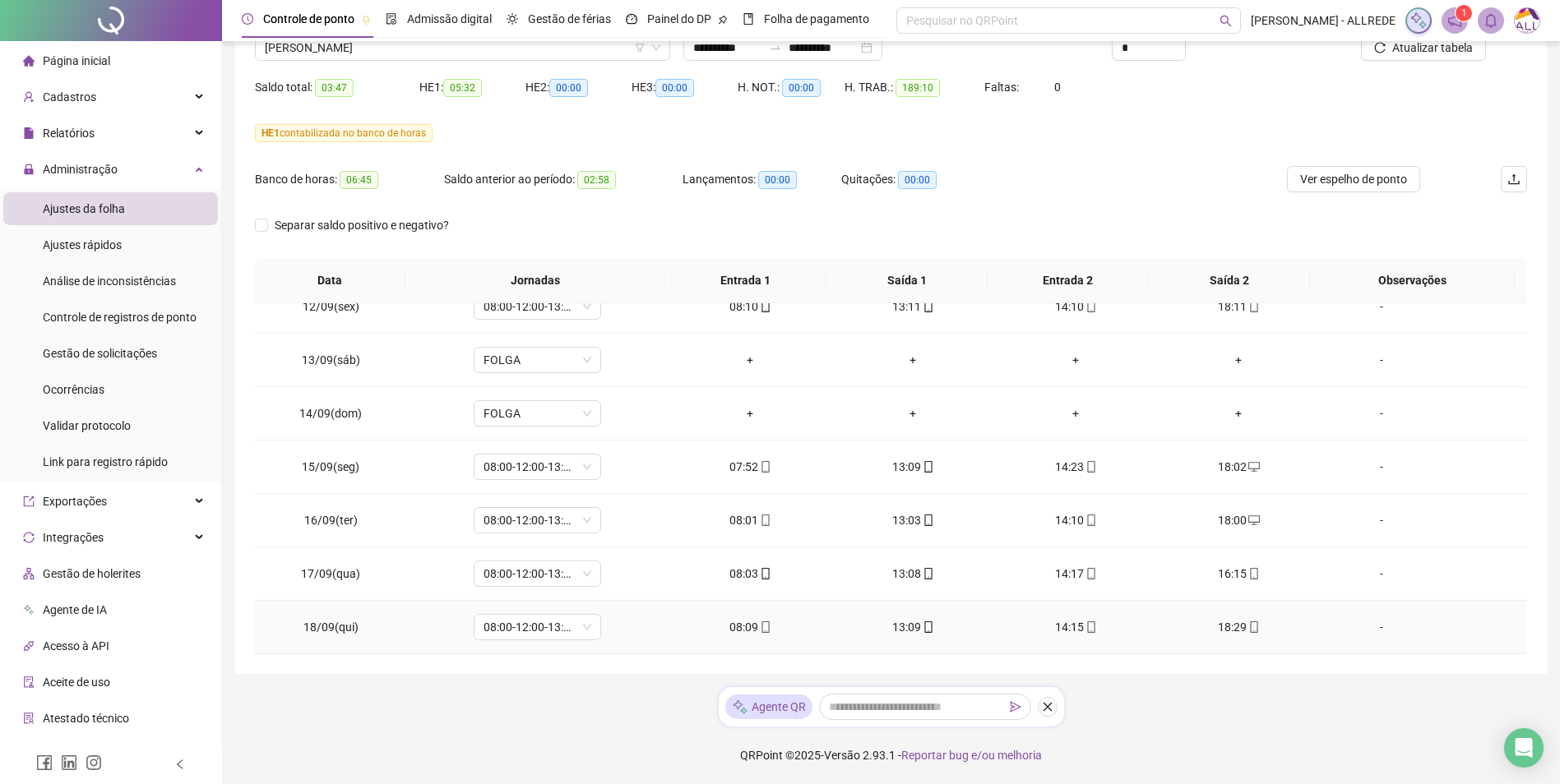
click at [1115, 527] on icon "mobile" at bounding box center [1253, 627] width 12 height 12
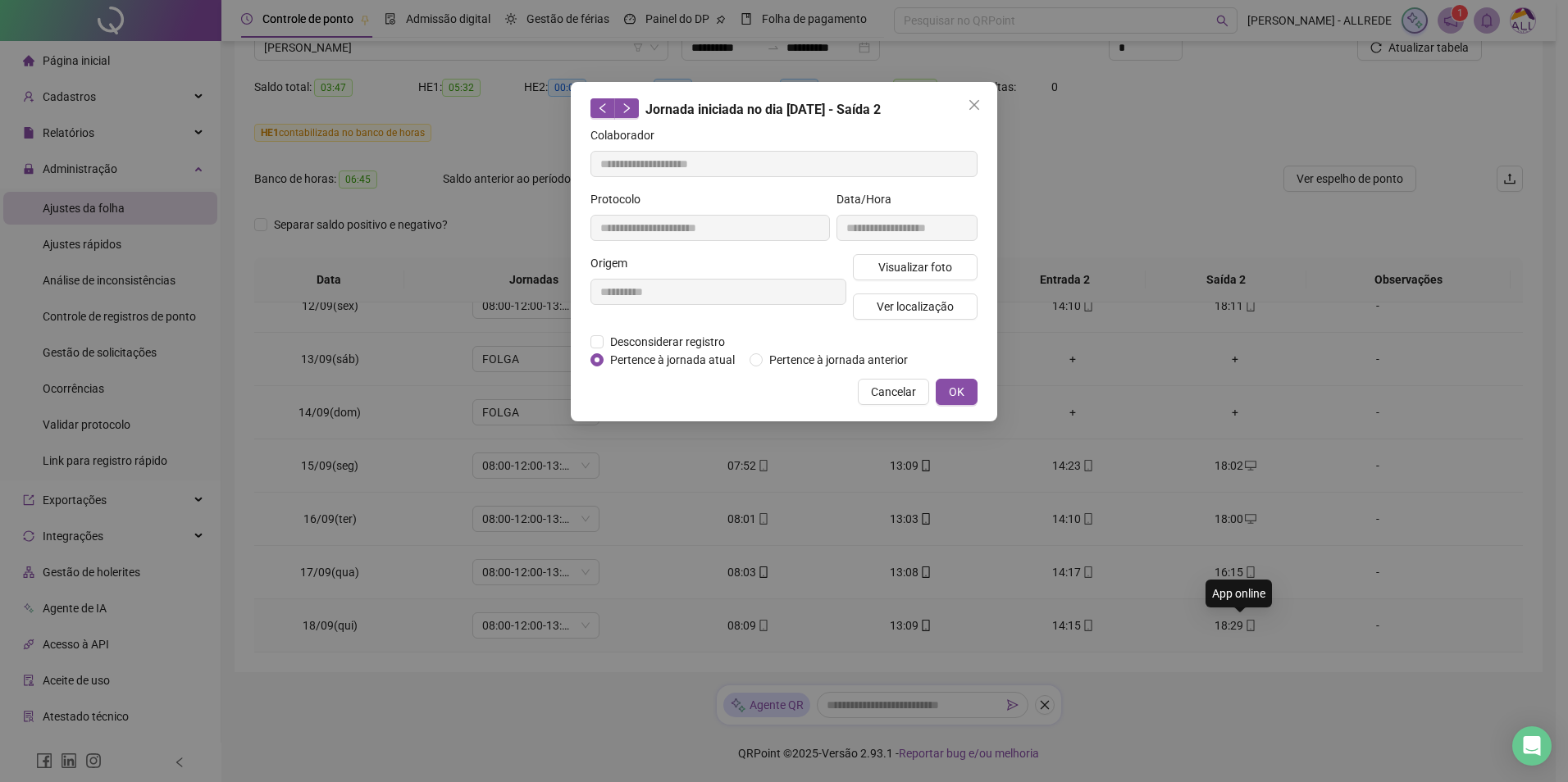
type input "**********"
click at [933, 267] on span "Visualizar foto" at bounding box center [915, 268] width 74 height 18
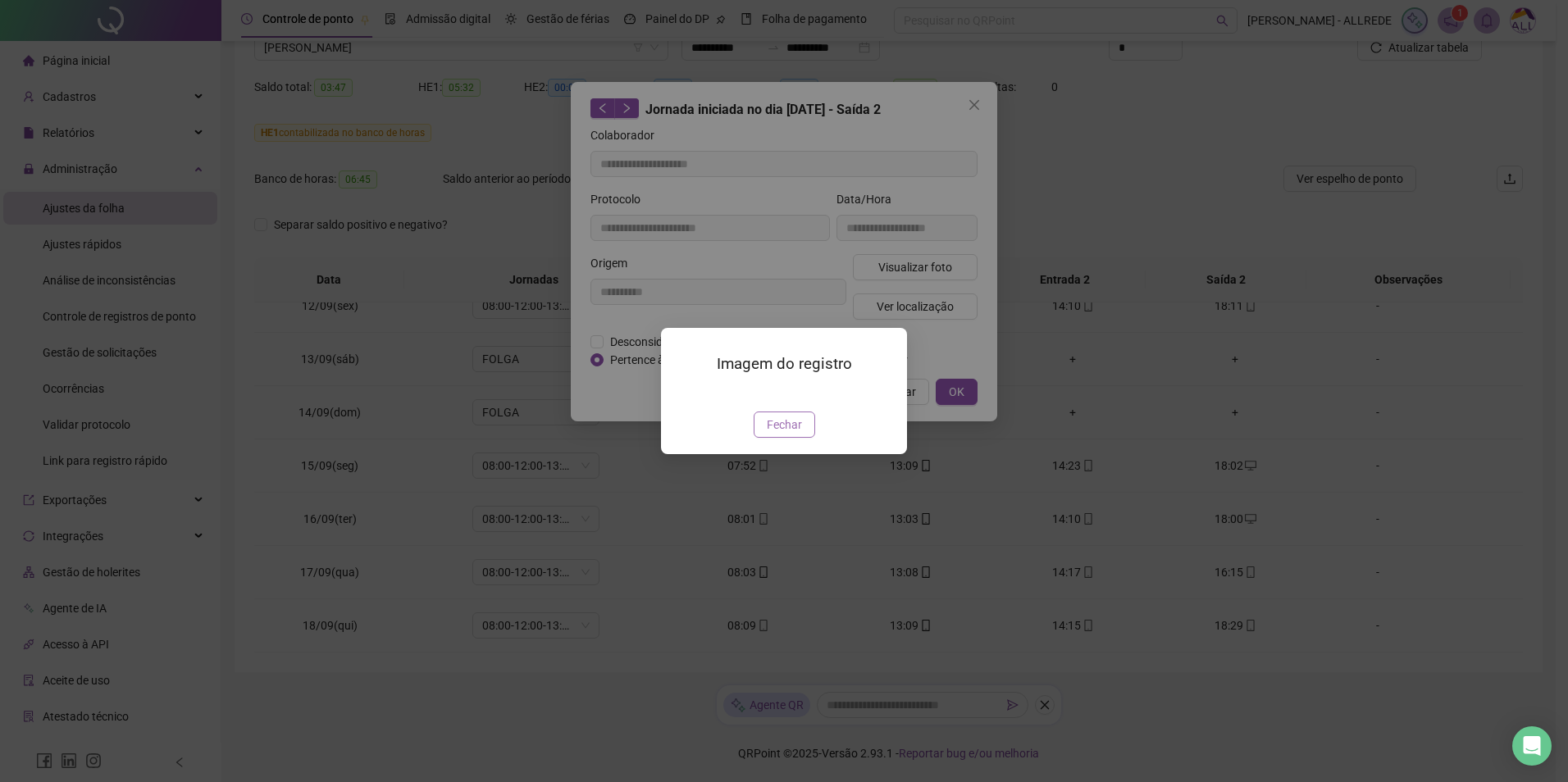
click at [783, 433] on span "Fechar" at bounding box center [784, 425] width 36 height 18
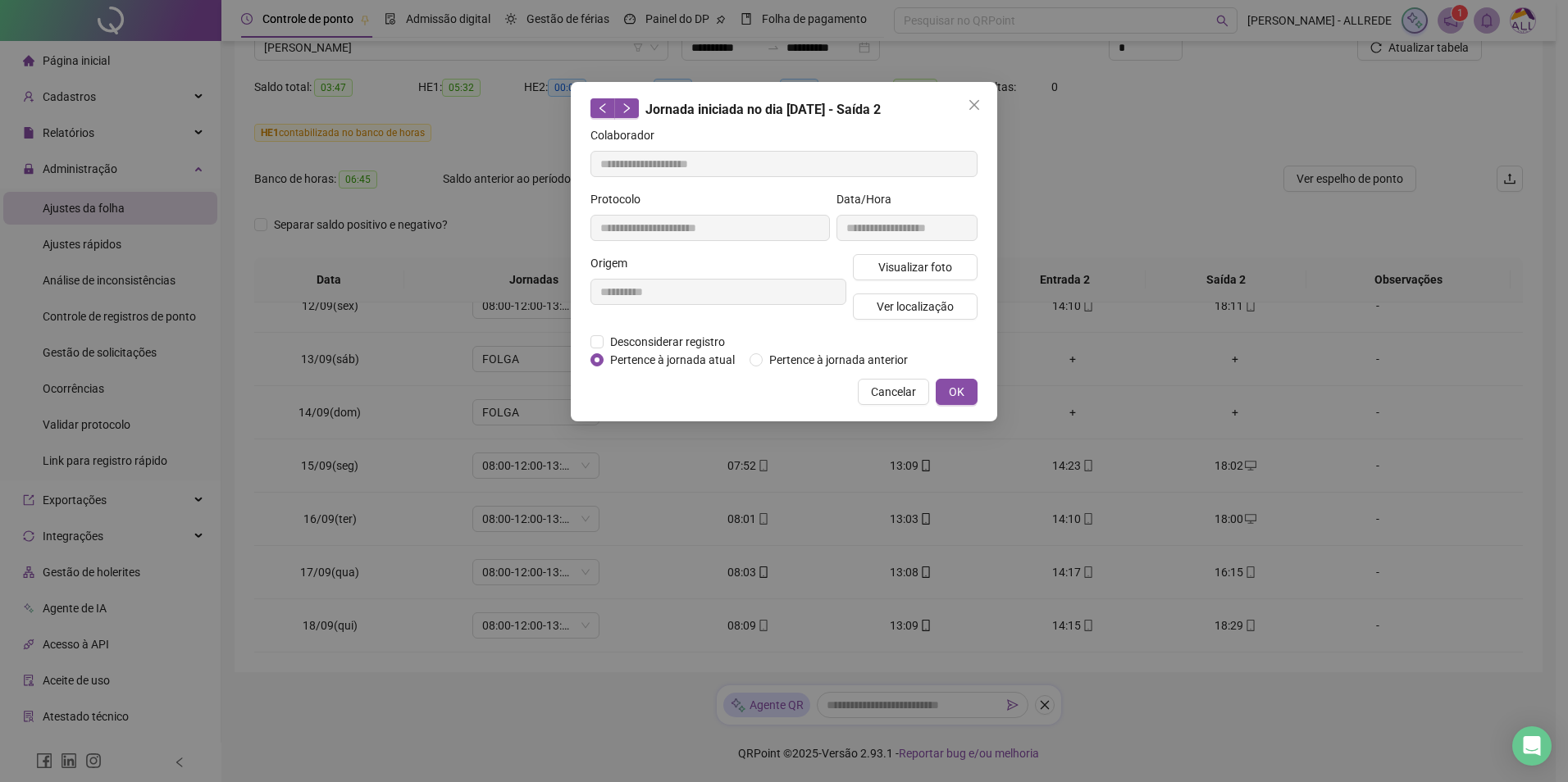
drag, startPoint x: 907, startPoint y: 396, endPoint x: 1025, endPoint y: 303, distance: 150.2
click at [907, 396] on span "Cancelar" at bounding box center [894, 392] width 46 height 18
